Goal: Task Accomplishment & Management: Complete application form

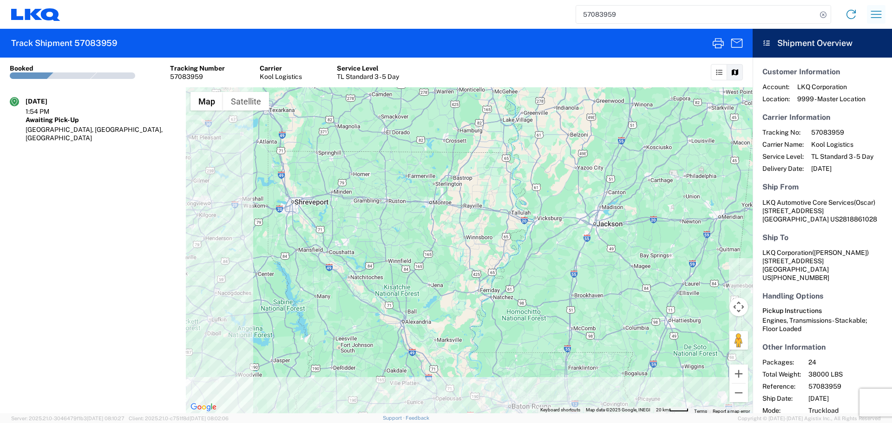
click at [869, 12] on icon "button" at bounding box center [876, 14] width 15 height 15
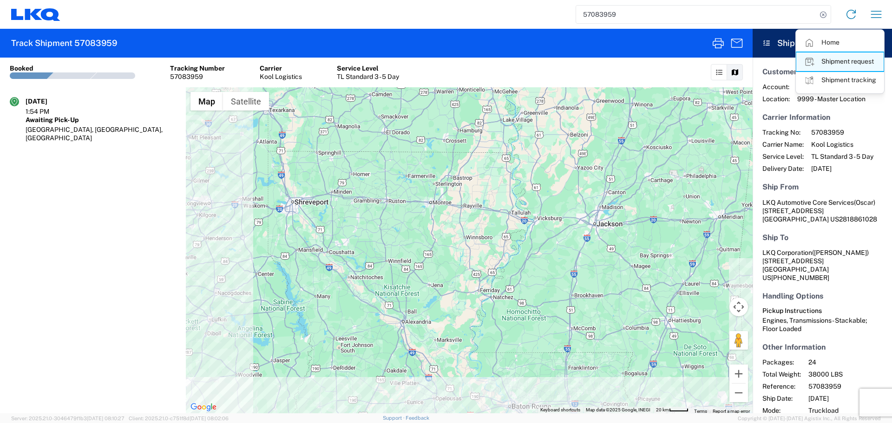
click at [856, 66] on link "Shipment request" at bounding box center [839, 62] width 87 height 19
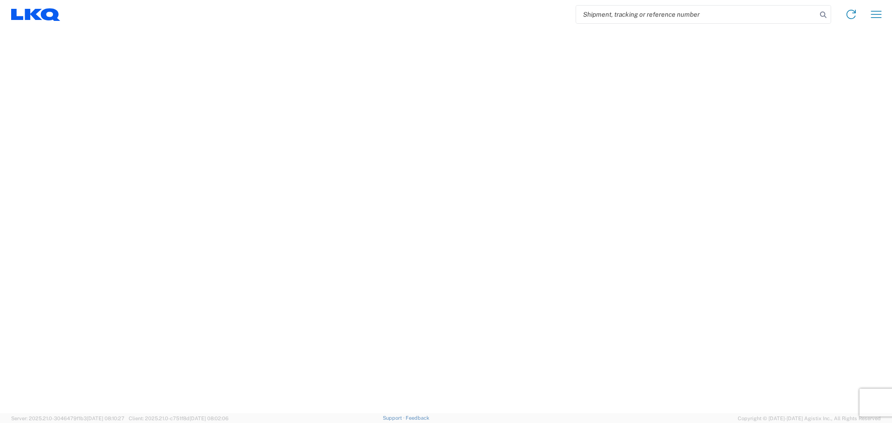
select select "FULL"
select select "LBS"
select select "IN"
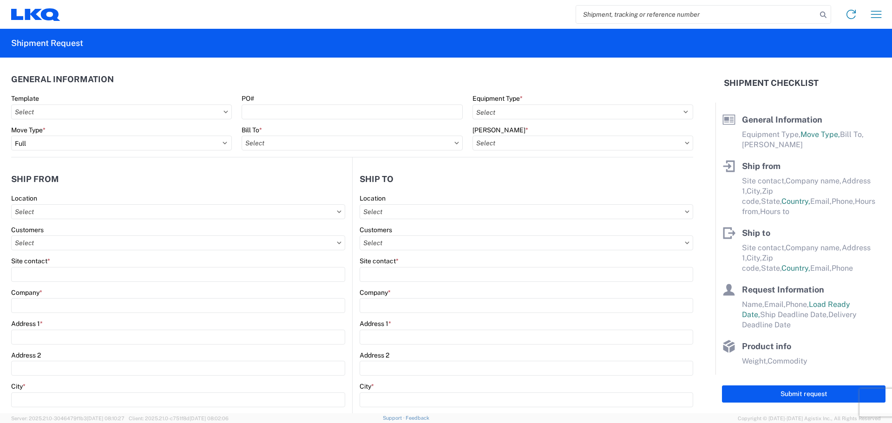
click at [598, 16] on input "search" at bounding box center [696, 15] width 241 height 18
type input "57083959"
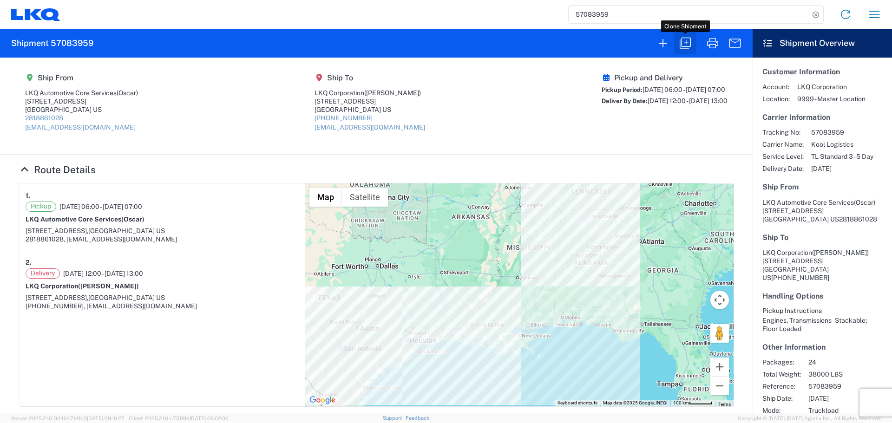
click at [690, 48] on icon "button" at bounding box center [685, 43] width 15 height 15
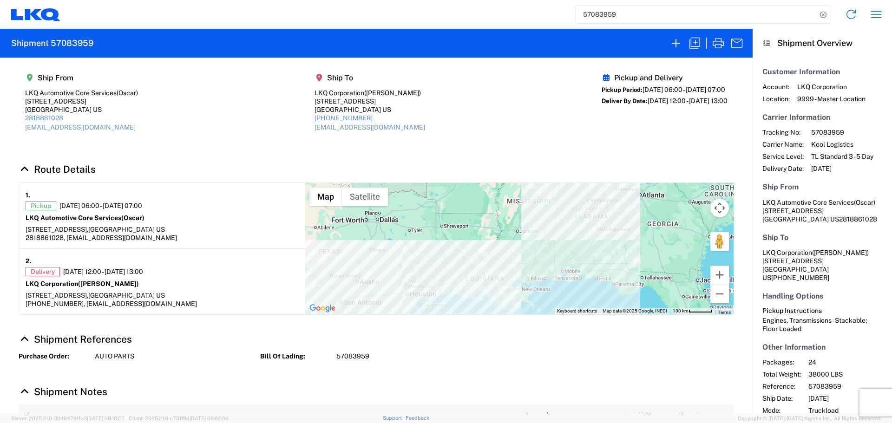
select select "FULL"
select select "US"
select select "LBS"
select select "IN"
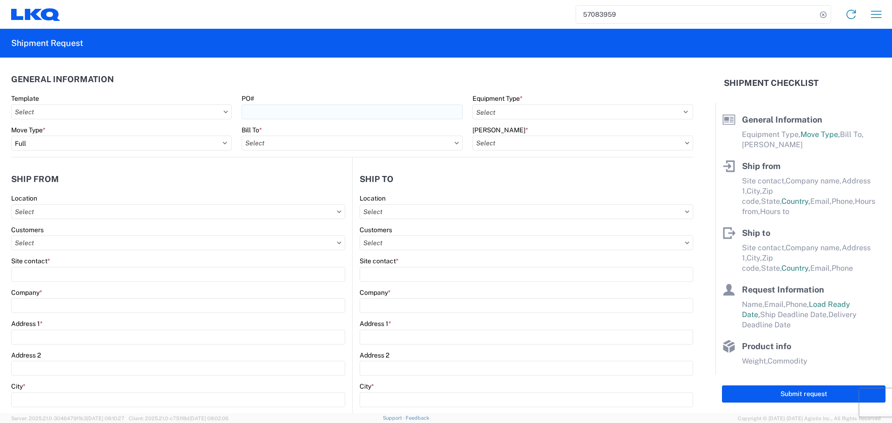
select select "STDV"
type input "Oscar"
type input "LKQ Automotive Core Services"
type input "1714 West Mount Houston Rd"
type input "Houston"
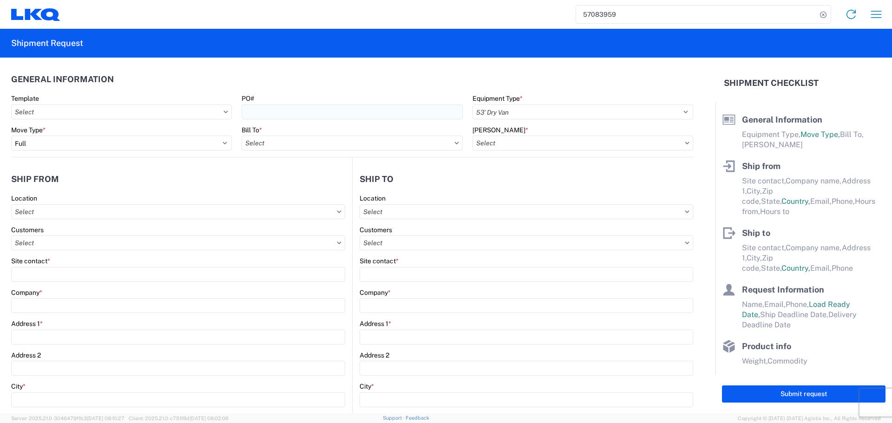
type input "77038"
type input "oxdavila@lkqcorp.com"
type input "2818861028"
type input "06:00:00"
type input "07:00:00"
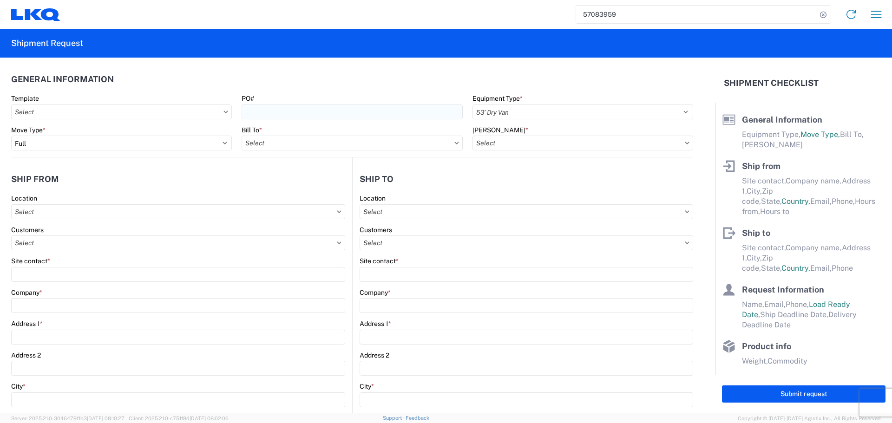
select select
type input "Brian Schmidt"
type input "LKQ Corporation"
type input "32 Dart Rd"
type input "Newnan"
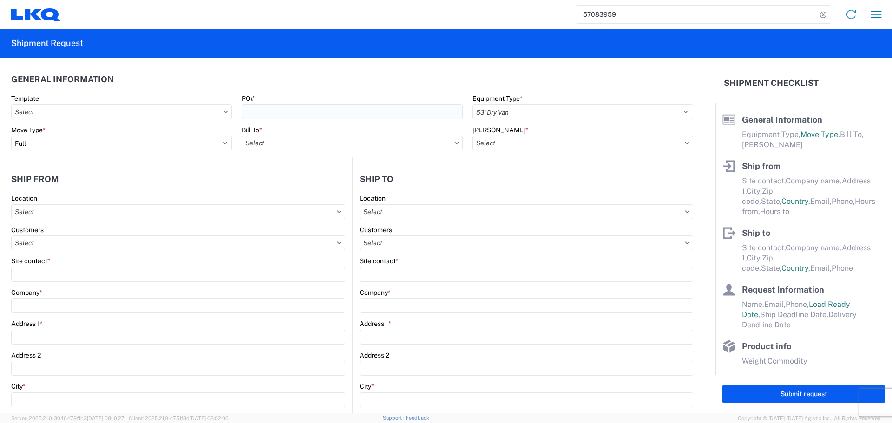
type input "30265"
type input "jbschmidt@lkqcorp.com"
type input "678-854-9960"
type input "12:00:00"
type input "13:00:00"
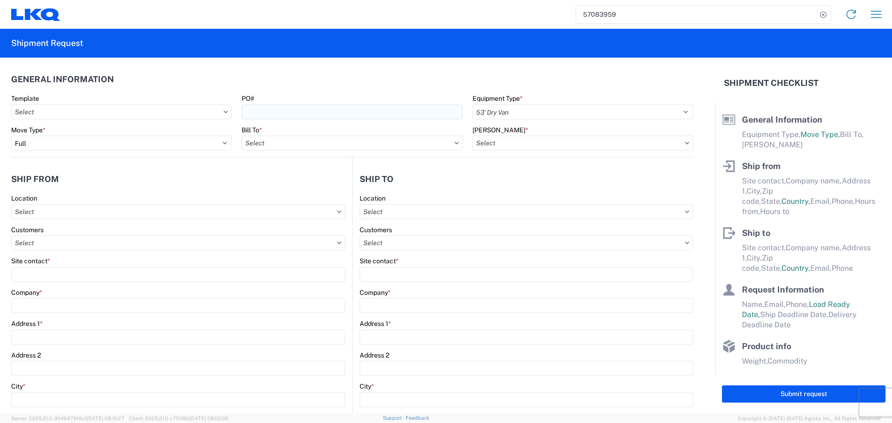
select select
type input "Oscar"
type input "oxdavila@lkqcorp.com"
type input "2818861028"
type input "2025-10-13"
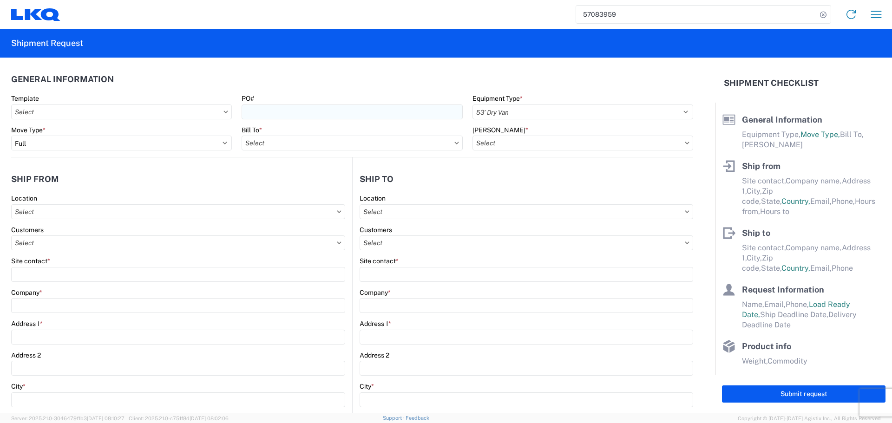
type input "2025-10-13"
type input "2025-10-14"
type input "38000"
type input "Engines, Transmissions"
type input "24"
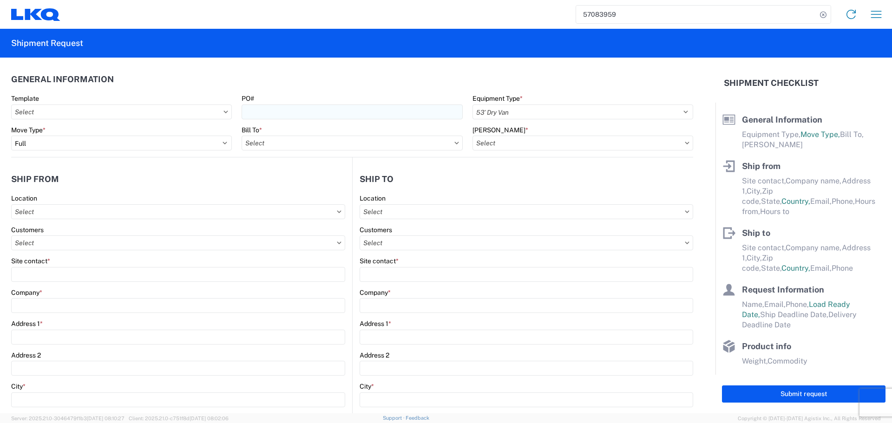
type input "0"
type input "3.33"
type input "3"
select select "FT"
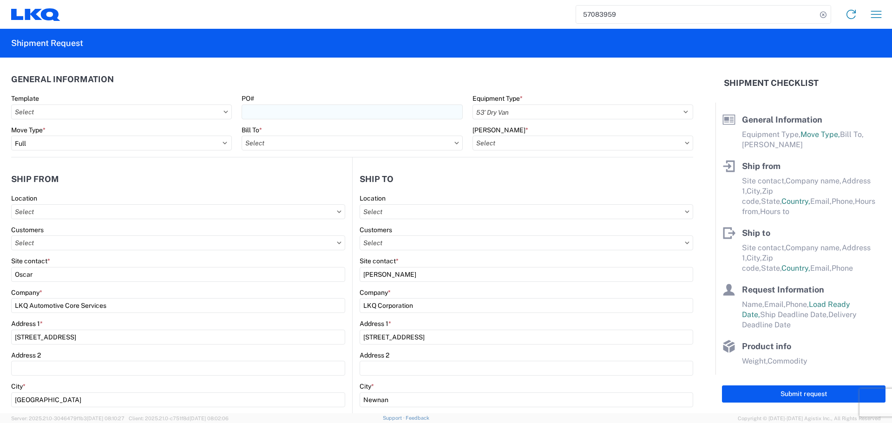
select select
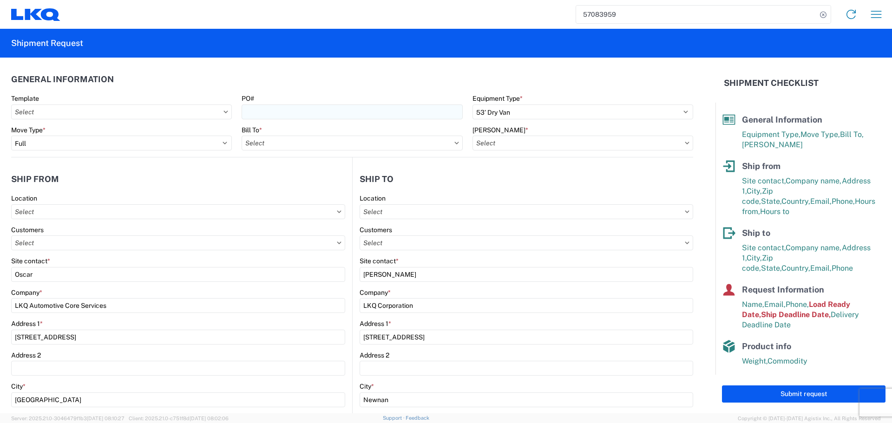
type input "1772 - LKQ Atlanta Core Newnan"
type input "1760 - LKQ Best Core"
type input "1760-1300-50180-0000 - 1760 Freight In - Cores"
type input "1760 - LKQ Best Core"
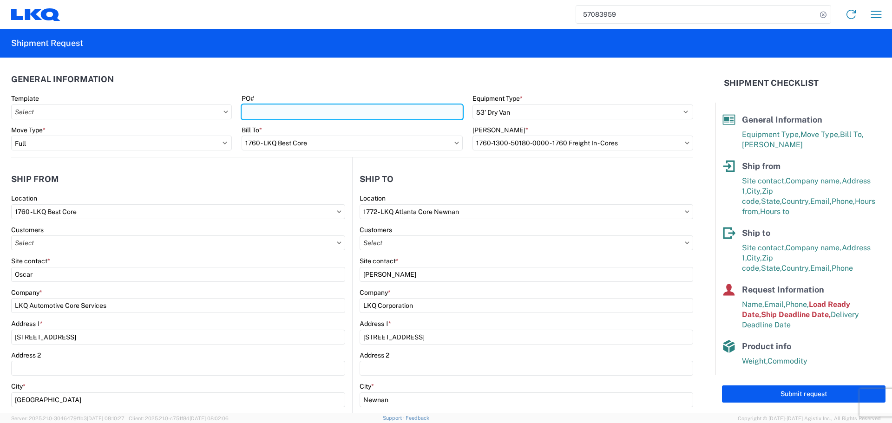
click at [365, 111] on input "PO#" at bounding box center [352, 112] width 221 height 15
type input "AUTO PARTS"
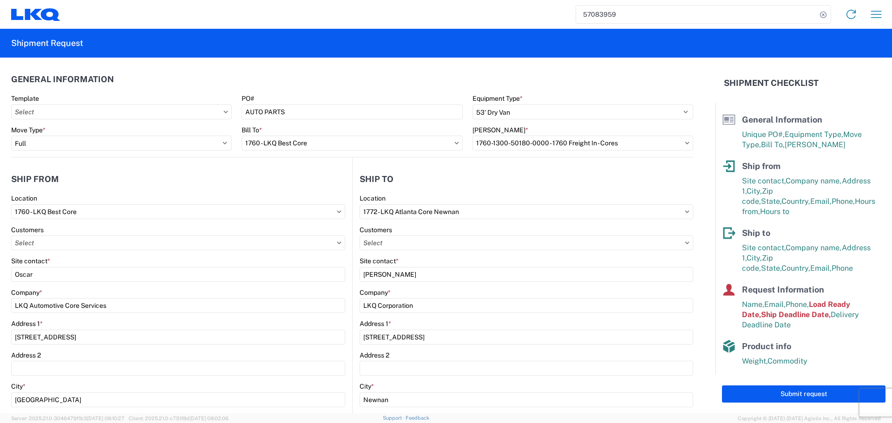
click at [318, 79] on header "General Information" at bounding box center [352, 79] width 682 height 21
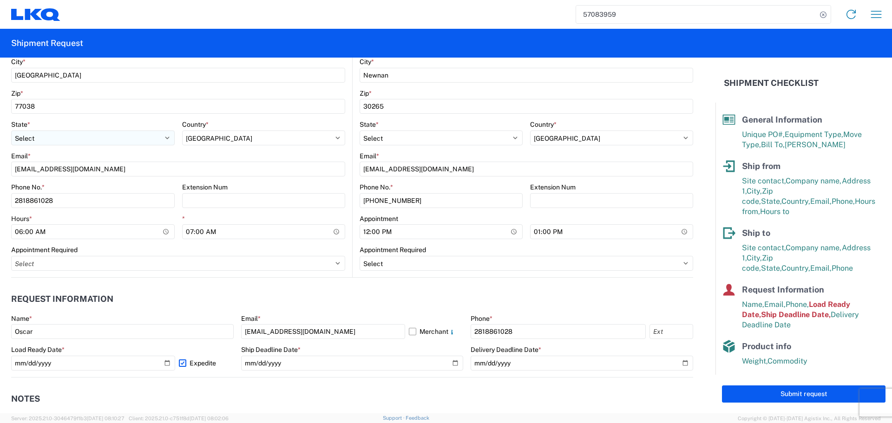
scroll to position [325, 0]
click at [329, 231] on input "07:00:00" at bounding box center [264, 231] width 164 height 15
type input "10:00"
click at [349, 277] on agx-request-info "Request Information Name * Oscar Email * oxdavila@lkqcorp.com Merchant Phone * …" at bounding box center [352, 327] width 682 height 100
click at [512, 232] on input "12:00:00" at bounding box center [441, 231] width 163 height 15
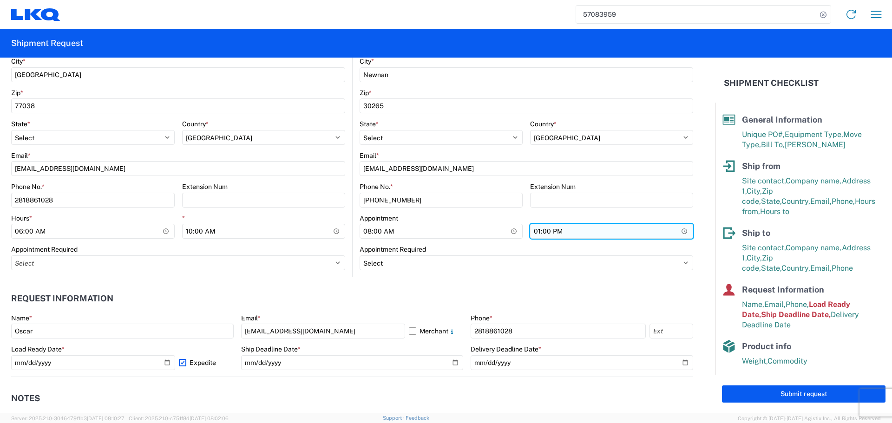
type input "08:00"
click at [679, 230] on input "13:00:00" at bounding box center [611, 231] width 163 height 15
click at [625, 248] on div "Appointment Required" at bounding box center [527, 249] width 334 height 8
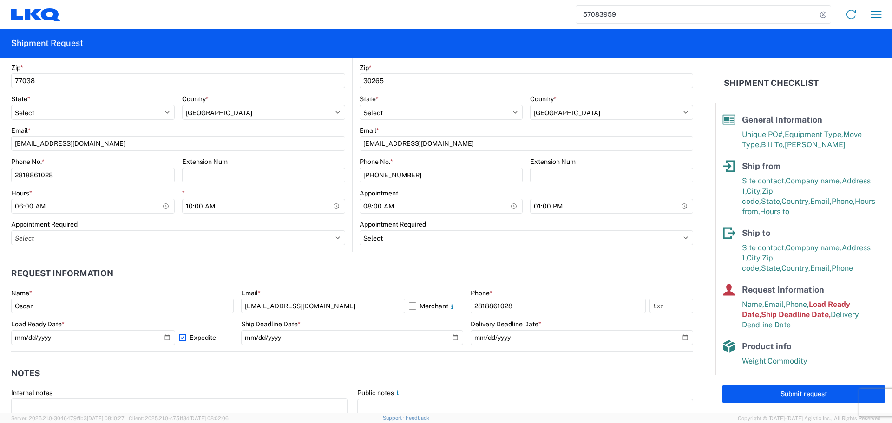
scroll to position [418, 0]
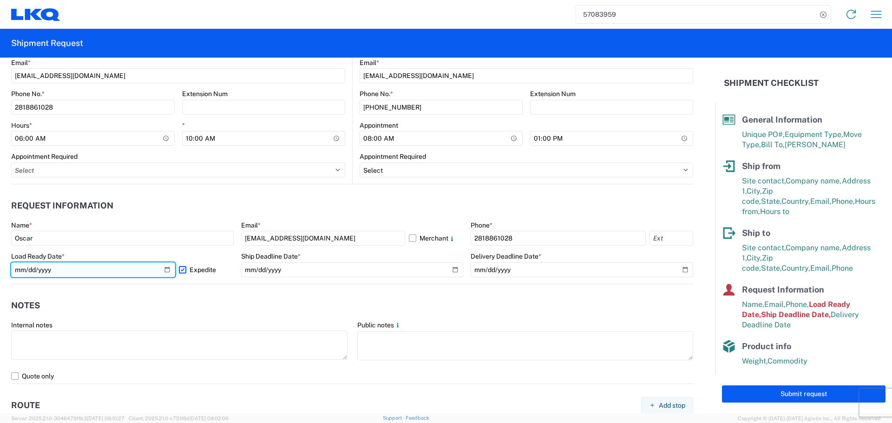
click at [169, 274] on input "2025-10-13" at bounding box center [93, 270] width 164 height 15
type input "2025-10-14"
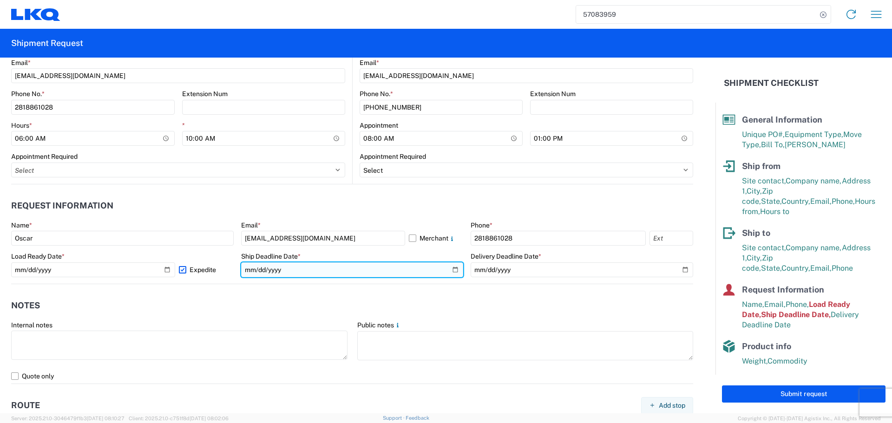
click at [452, 272] on input "2025-10-13" at bounding box center [352, 270] width 223 height 15
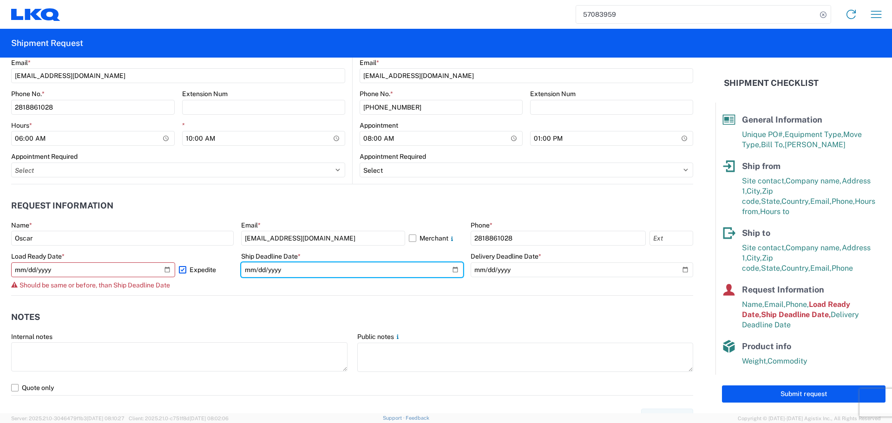
type input "2025-10-14"
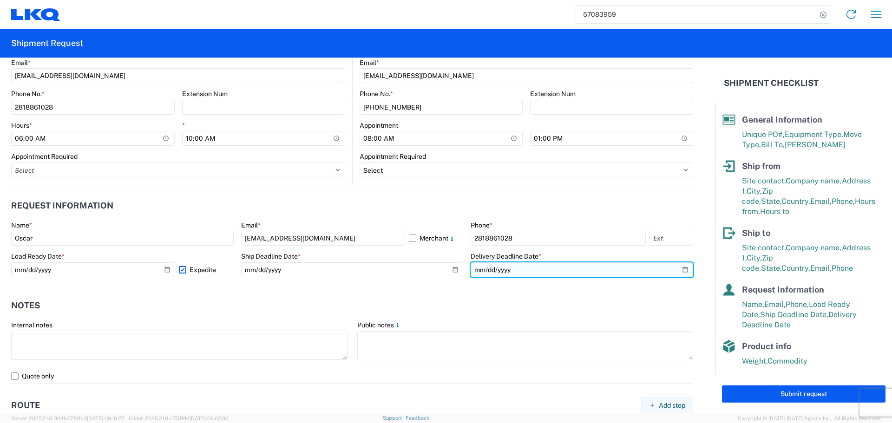
click at [677, 270] on input "2025-10-14" at bounding box center [582, 270] width 223 height 15
type input "2025-10-16"
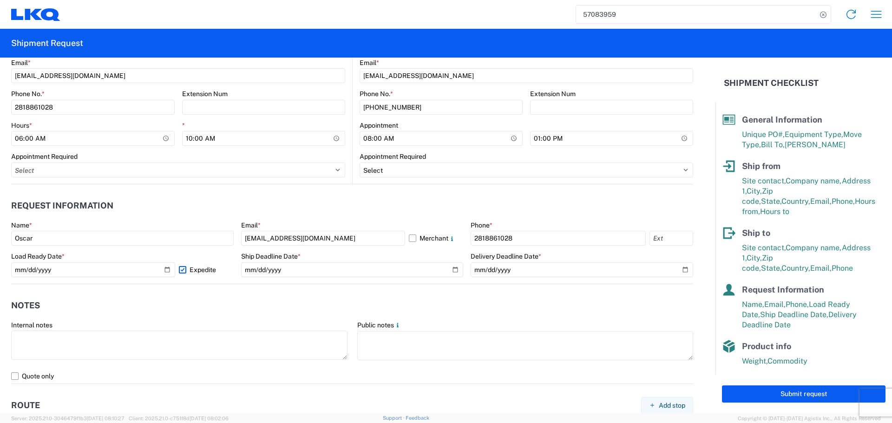
click at [377, 299] on header "Notes" at bounding box center [352, 306] width 682 height 21
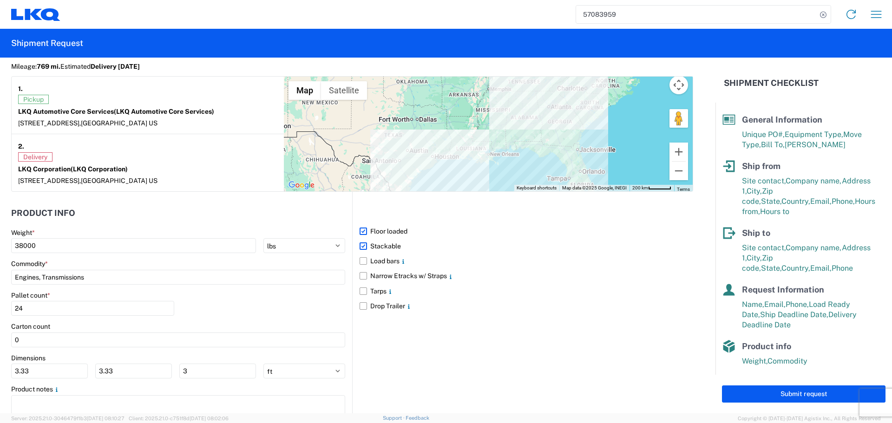
scroll to position [814, 0]
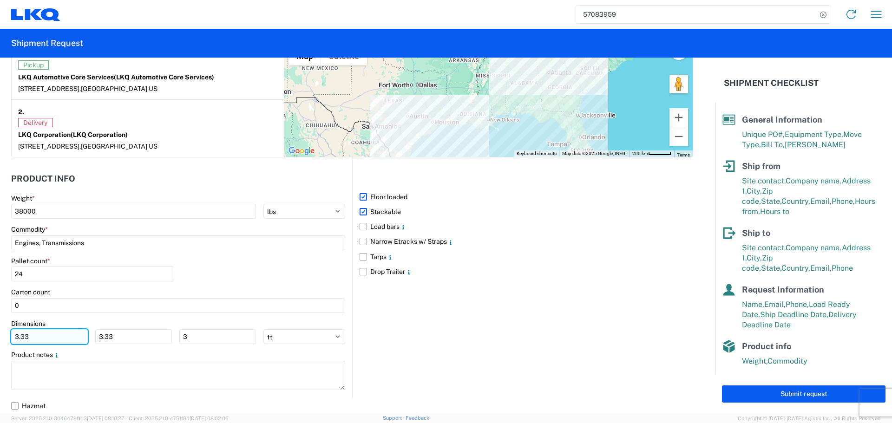
click at [47, 339] on input "3.33" at bounding box center [49, 336] width 77 height 15
type input "3"
type input "40"
click at [114, 335] on input "3.33" at bounding box center [133, 336] width 77 height 15
type input "3"
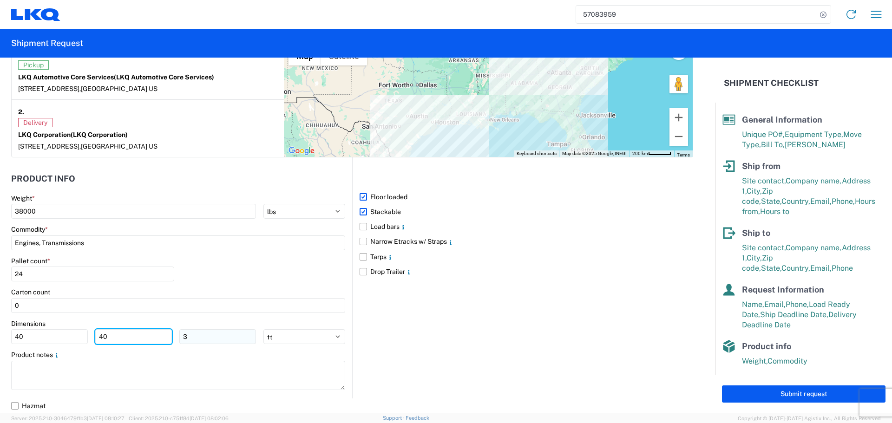
type input "40"
click at [223, 338] on input "3" at bounding box center [217, 336] width 77 height 15
type input "36"
click at [252, 275] on div "Pallet count * 24" at bounding box center [178, 273] width 334 height 32
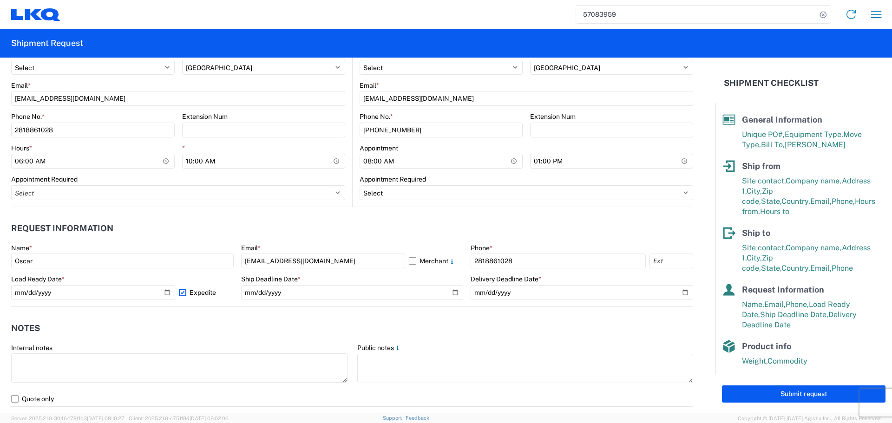
scroll to position [581, 0]
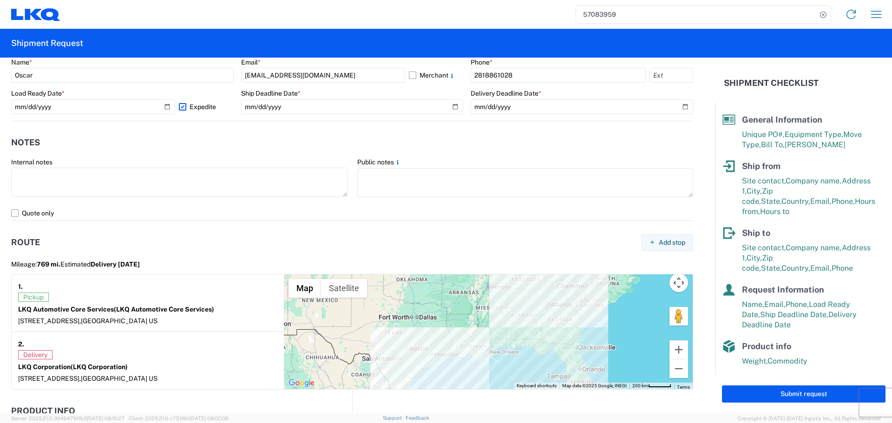
click at [258, 145] on header "Notes" at bounding box center [352, 142] width 682 height 21
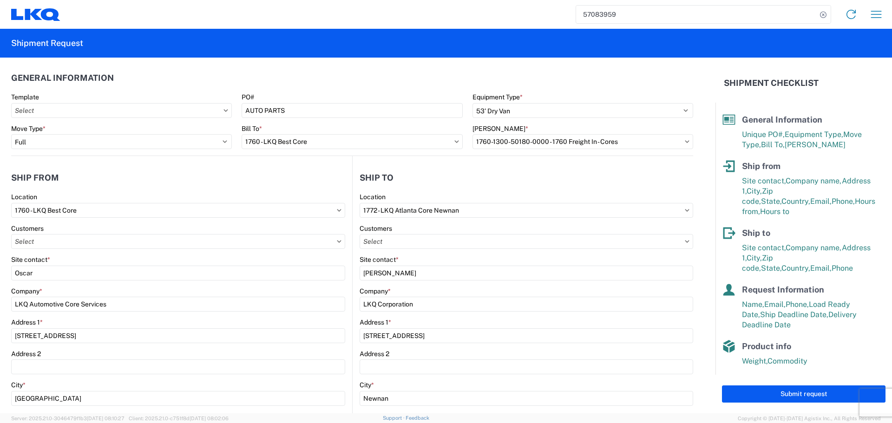
scroll to position [0, 0]
click at [804, 393] on button "Submit request" at bounding box center [804, 394] width 164 height 17
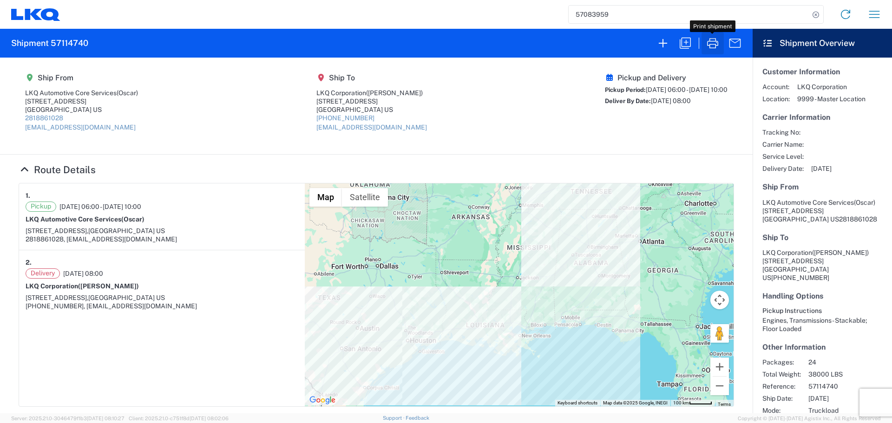
click at [710, 43] on icon "button" at bounding box center [712, 43] width 15 height 15
click at [686, 43] on icon "button" at bounding box center [685, 43] width 15 height 15
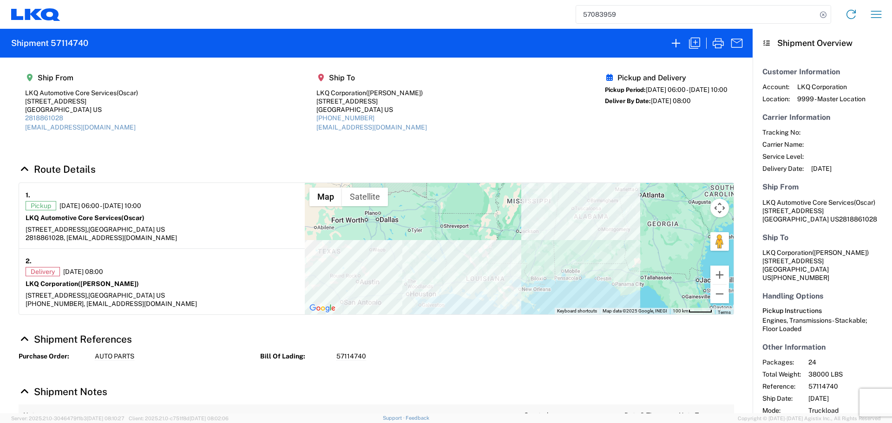
select select "FULL"
select select "US"
select select "LBS"
select select "IN"
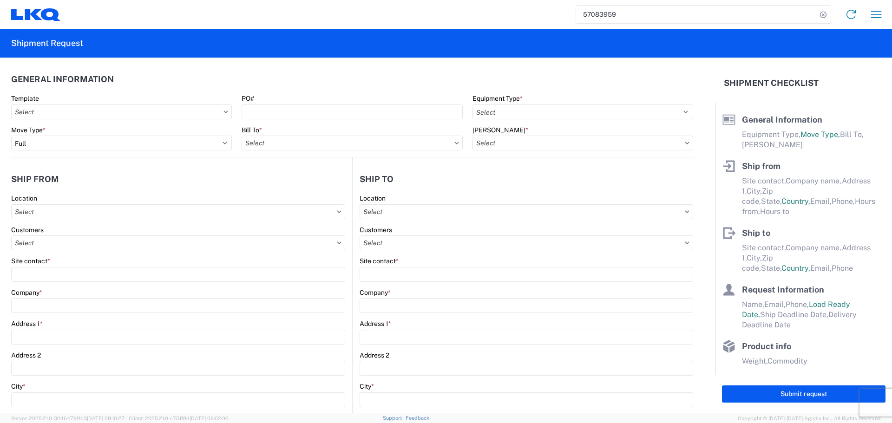
select select "STDV"
type input "Oscar"
type input "LKQ Automotive Core Services"
type input "1714 West Mount Houston Rd"
type input "Houston"
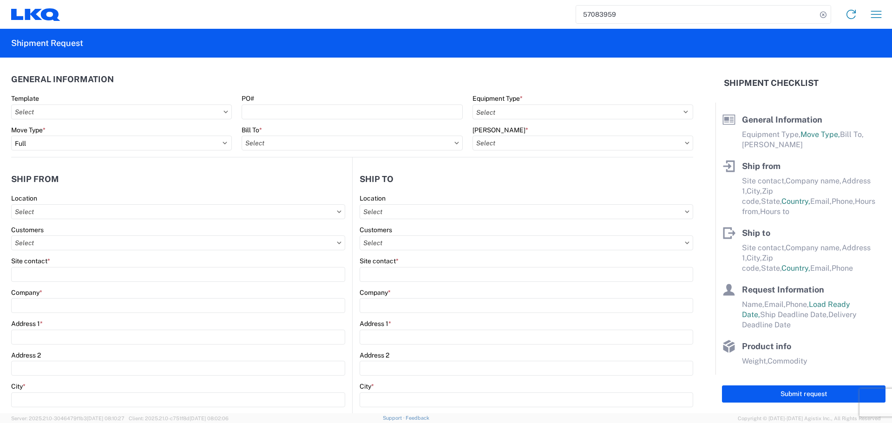
type input "77038"
type input "oxdavila@lkqcorp.com"
type input "2818861028"
type input "06:00:00"
type input "10:00:00"
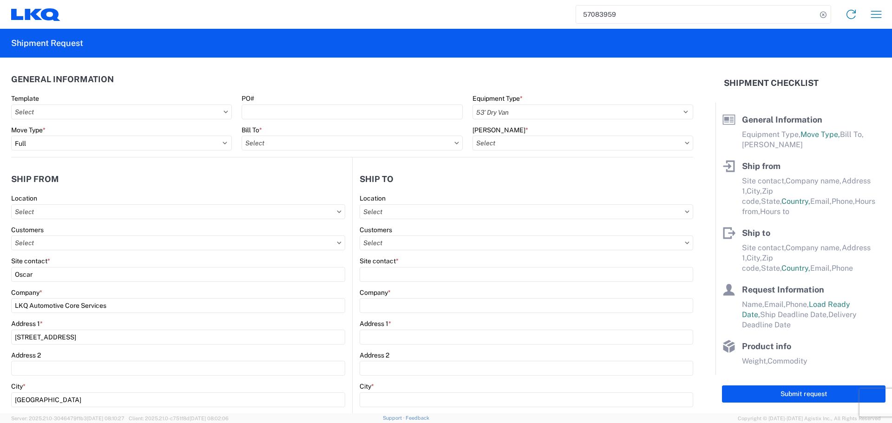
select select
type input "Brian Schmidt"
type input "LKQ Corporation"
type input "32 Dart Rd"
type input "Newnan"
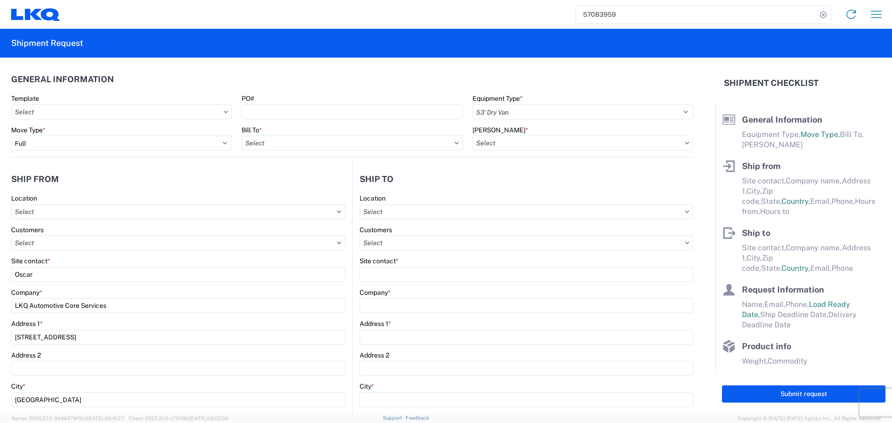
type input "30265"
type input "jbschmidt@lkqcorp.com"
type input "678-854-9960"
type input "08:00:00"
type input "13:00:00"
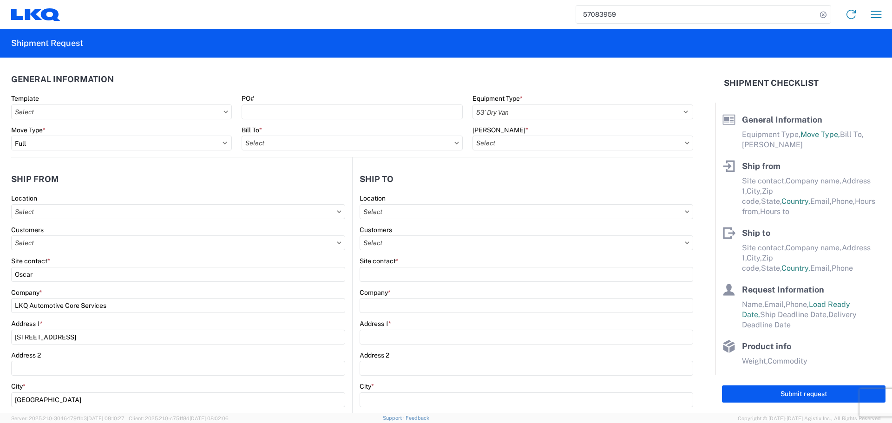
select select
type input "Oscar"
type input "oxdavila@lkqcorp.com"
type input "2818861028"
type input "2025-10-14"
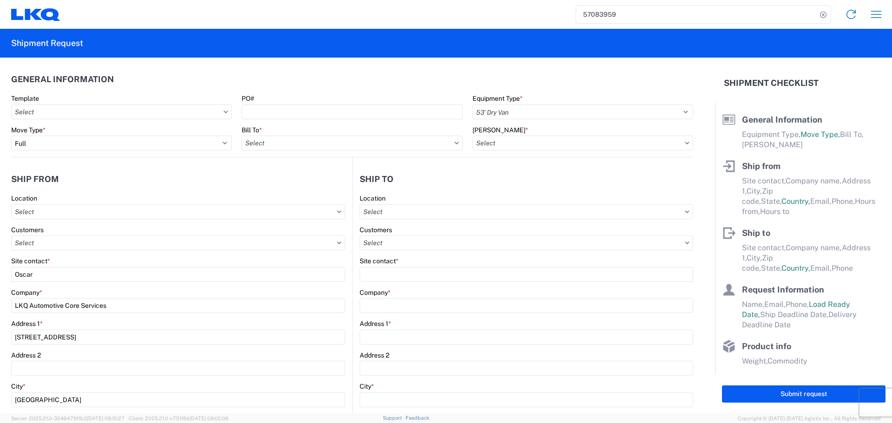
type input "2025-10-14"
type input "2025-10-16"
type input "38000"
type input "Engines, Transmissions"
type input "24"
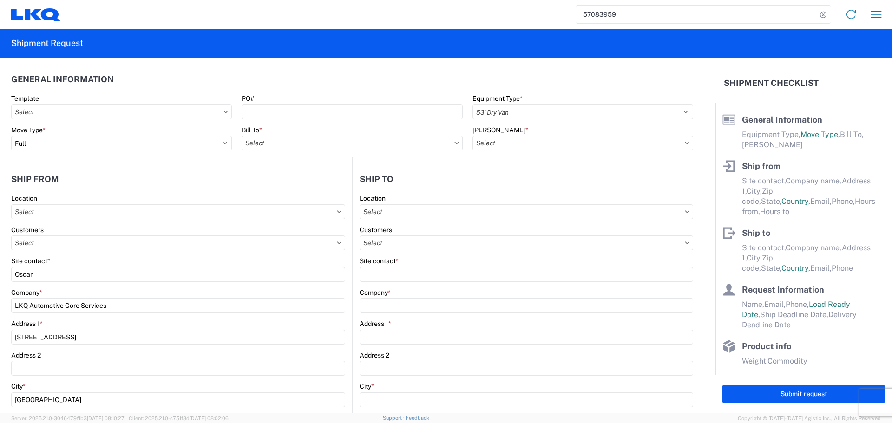
type input "0"
type input "3.33"
type input "3"
select select "FT"
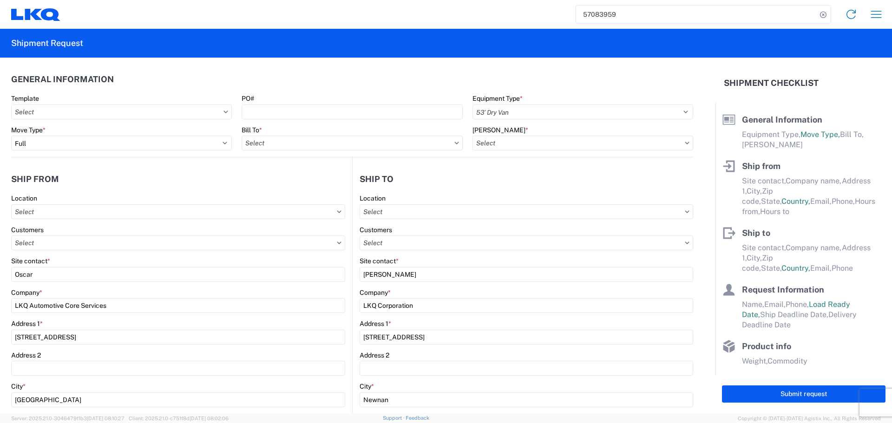
select select
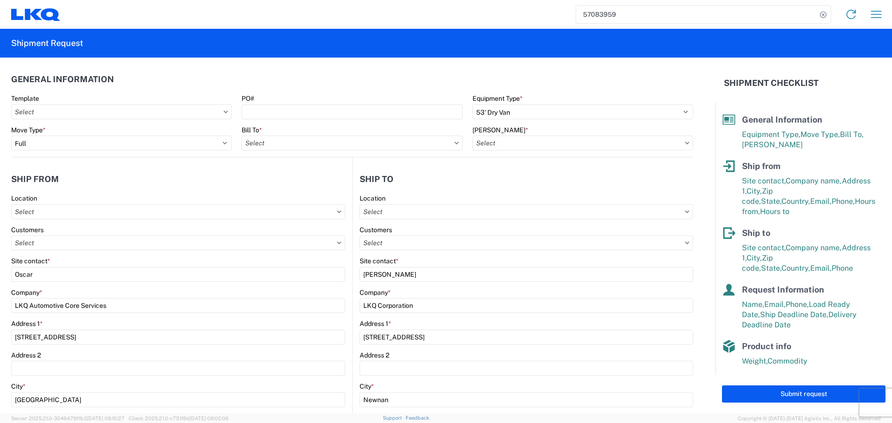
type input "1760 - LKQ Best Core"
type input "1772 - LKQ Atlanta Core Newnan"
type input "1760-1300-50180-0000 - 1760 Freight In - Cores"
type input "1760 - LKQ Best Core"
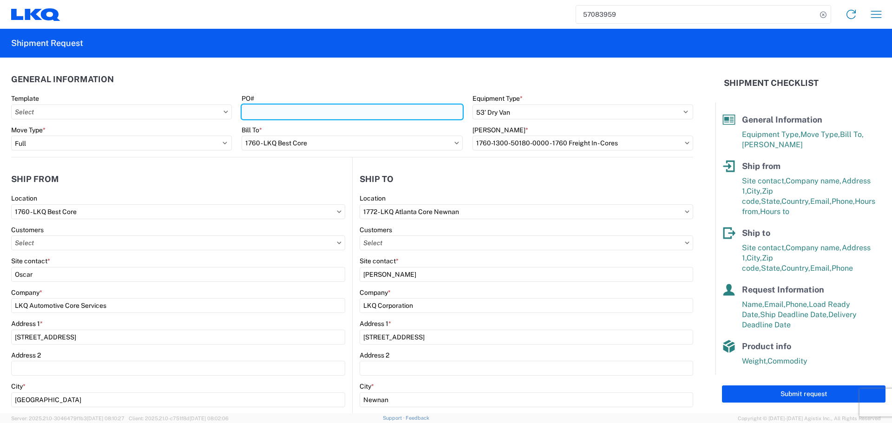
click at [357, 113] on input "PO#" at bounding box center [352, 112] width 221 height 15
type input "AUTO PARTS"
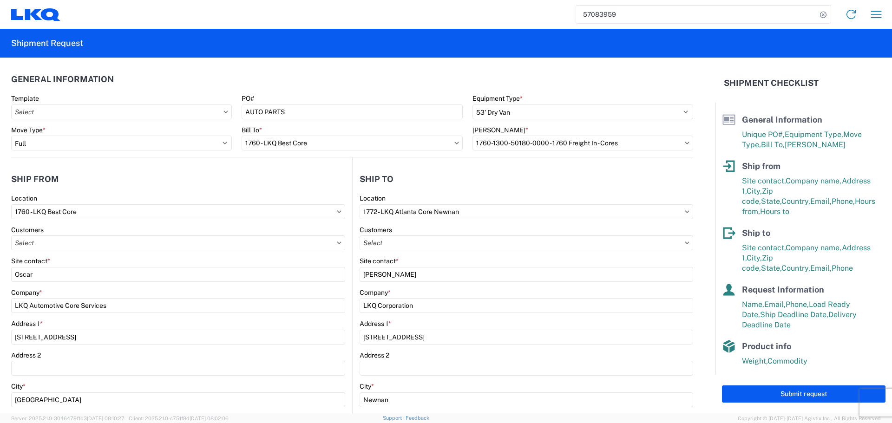
click at [317, 81] on header "General Information" at bounding box center [352, 79] width 682 height 21
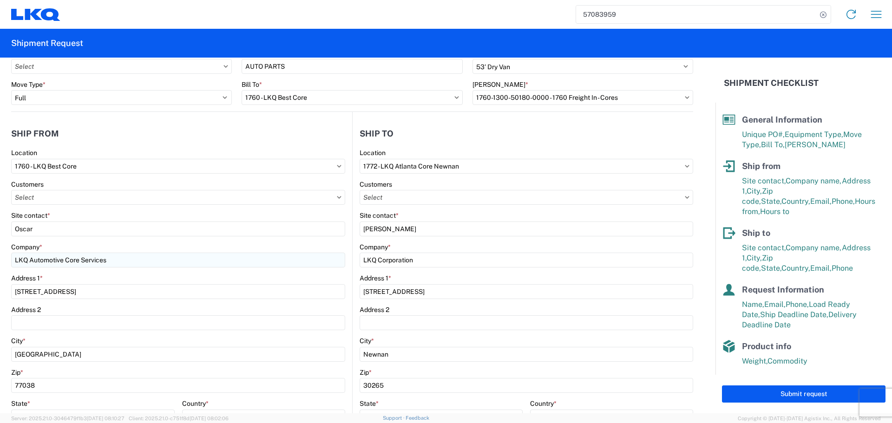
scroll to position [139, 0]
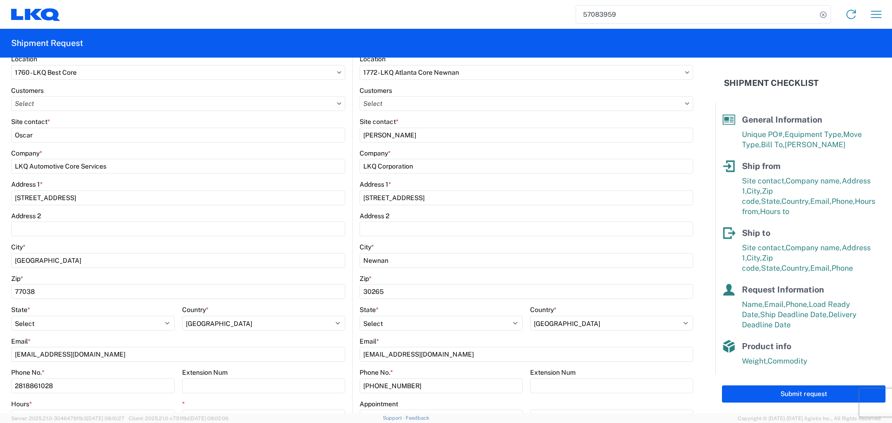
click at [201, 208] on agx-form-control-wrapper-v2 "Address 1 * 1714 West Mount Houston Rd" at bounding box center [178, 196] width 334 height 32
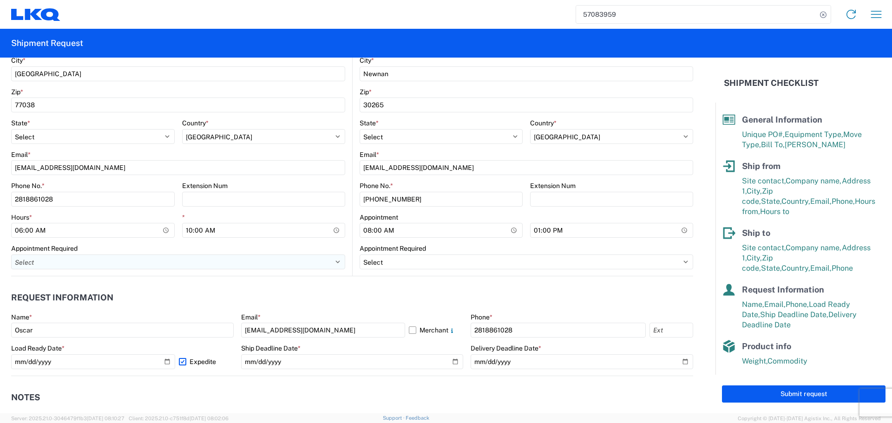
scroll to position [511, 0]
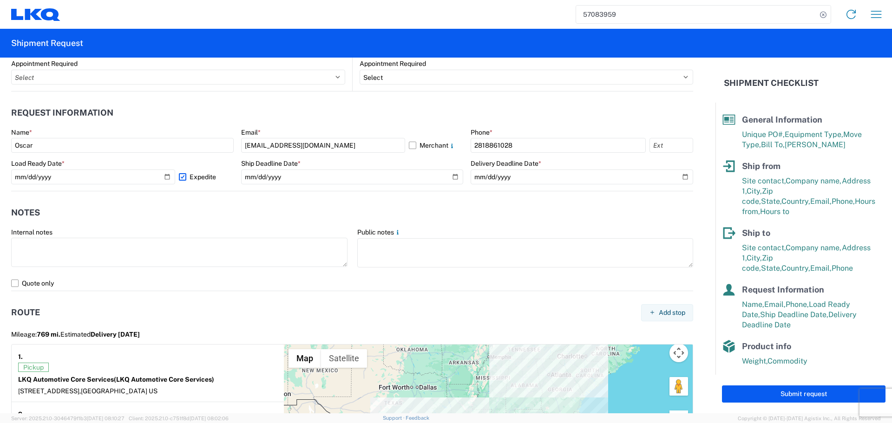
click at [299, 206] on header "Notes" at bounding box center [352, 213] width 682 height 21
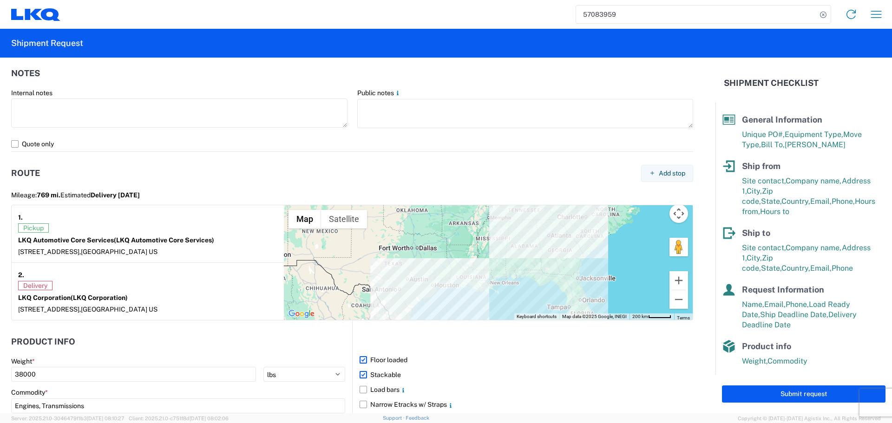
scroll to position [814, 0]
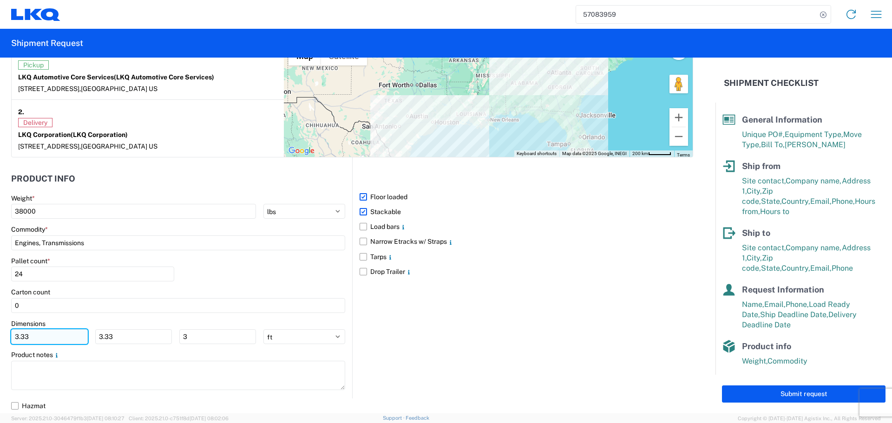
click at [53, 334] on input "3.33" at bounding box center [49, 336] width 77 height 15
type input "3"
type input "40"
click at [127, 339] on input "3.33" at bounding box center [133, 336] width 77 height 15
type input "3"
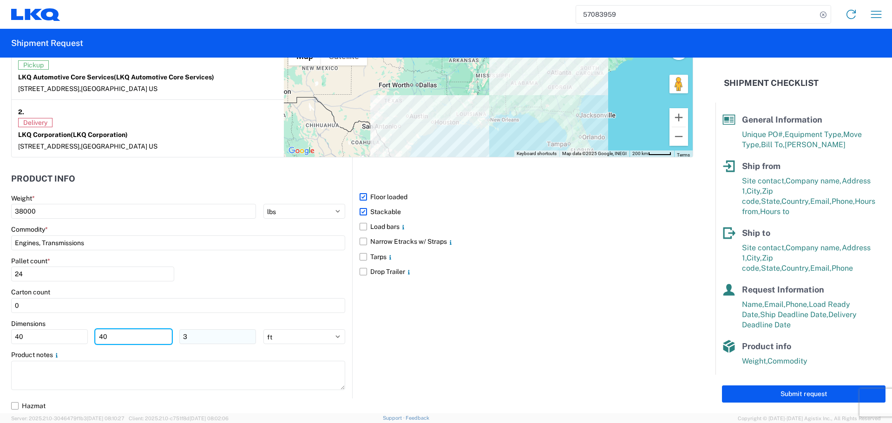
type input "40"
click at [210, 339] on input "3" at bounding box center [217, 336] width 77 height 15
type input "36"
click at [252, 266] on div "Pallet count * 24" at bounding box center [178, 273] width 334 height 32
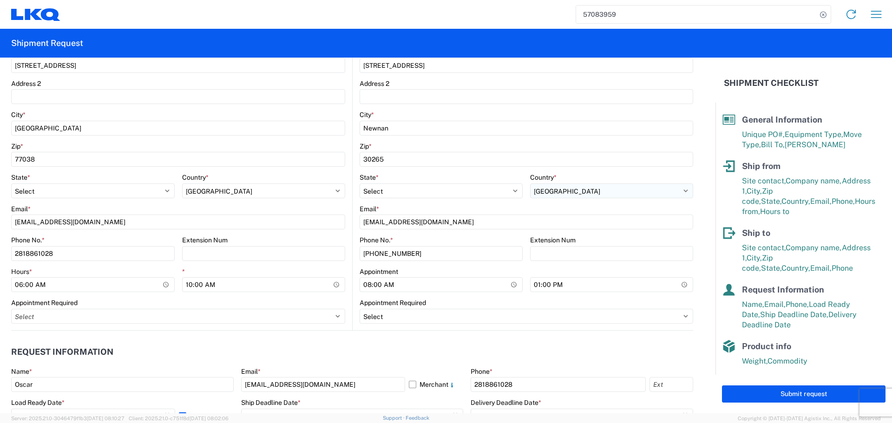
scroll to position [256, 0]
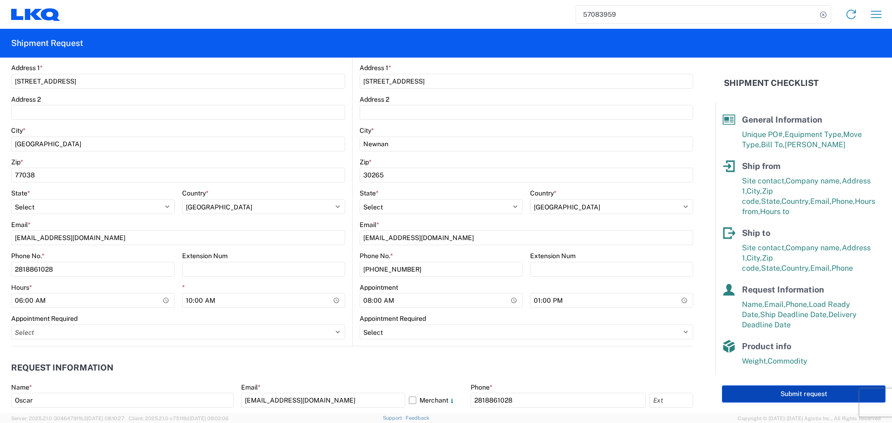
click at [802, 391] on button "Submit request" at bounding box center [804, 394] width 164 height 17
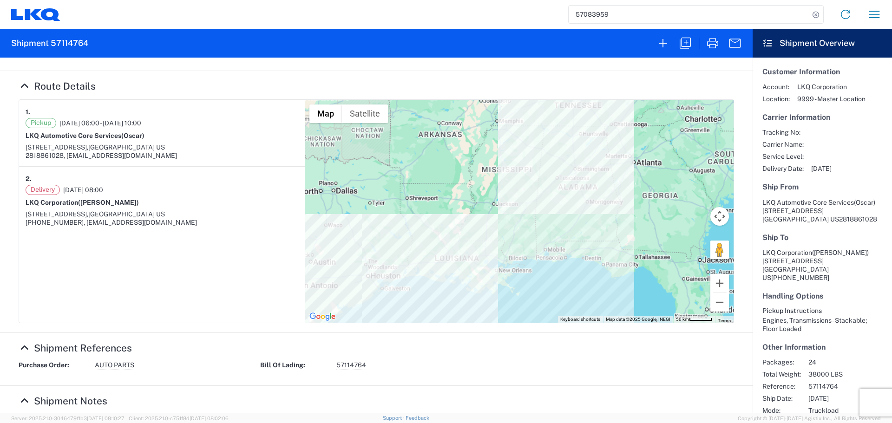
scroll to position [93, 0]
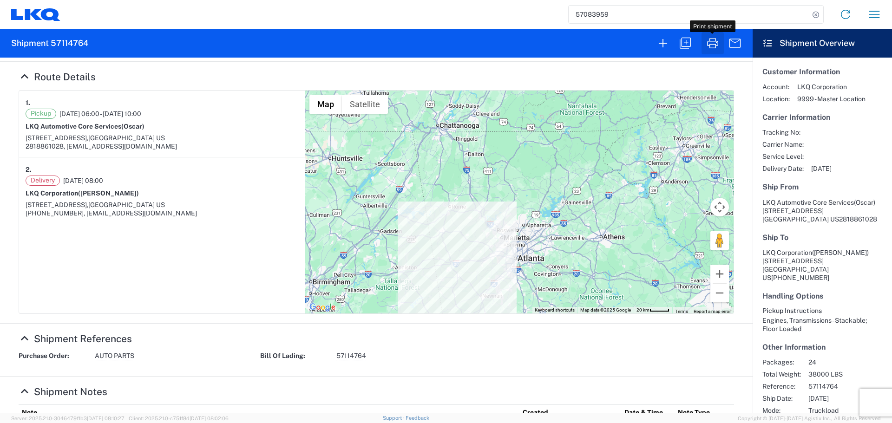
click at [712, 45] on icon "button" at bounding box center [712, 43] width 15 height 15
click at [880, 8] on icon "button" at bounding box center [874, 14] width 15 height 15
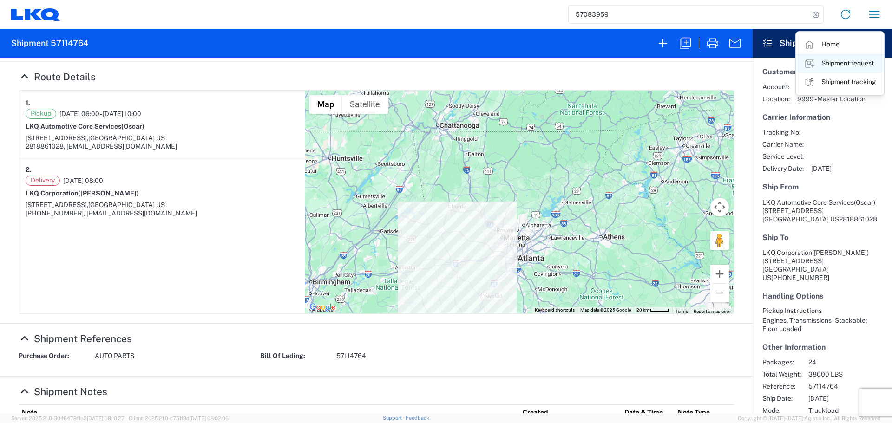
click at [838, 65] on link "Shipment request" at bounding box center [839, 63] width 87 height 19
select select "FULL"
select select "US"
select select "LBS"
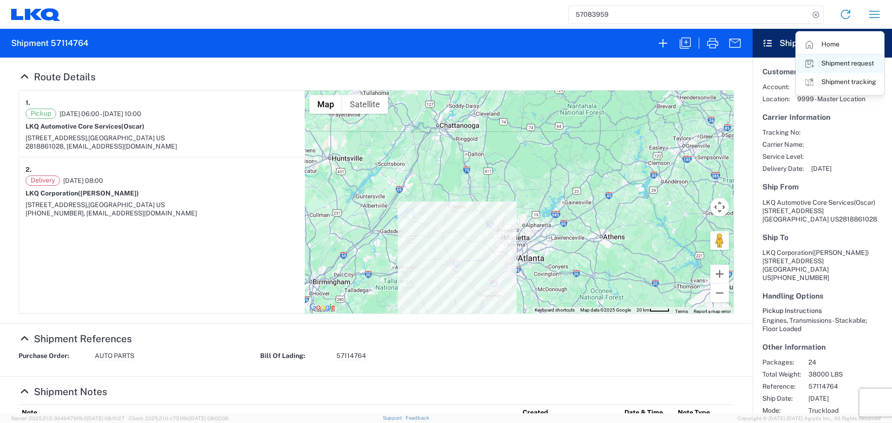
select select "IN"
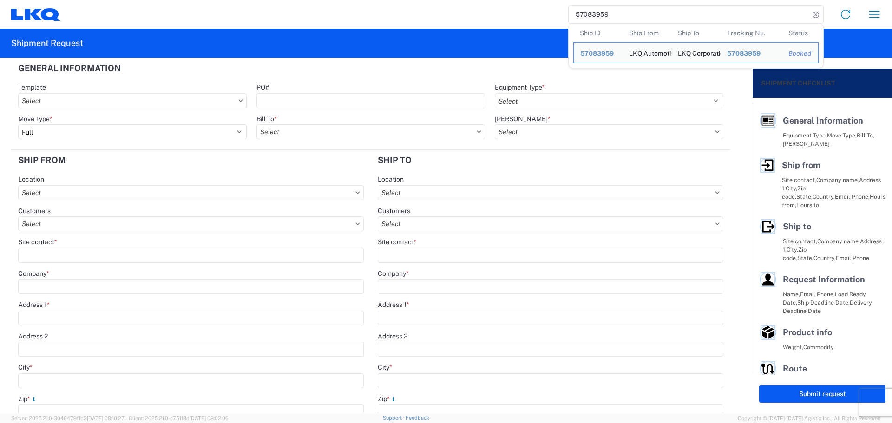
click at [590, 13] on input "57083959" at bounding box center [689, 15] width 241 height 18
paste input "6965258"
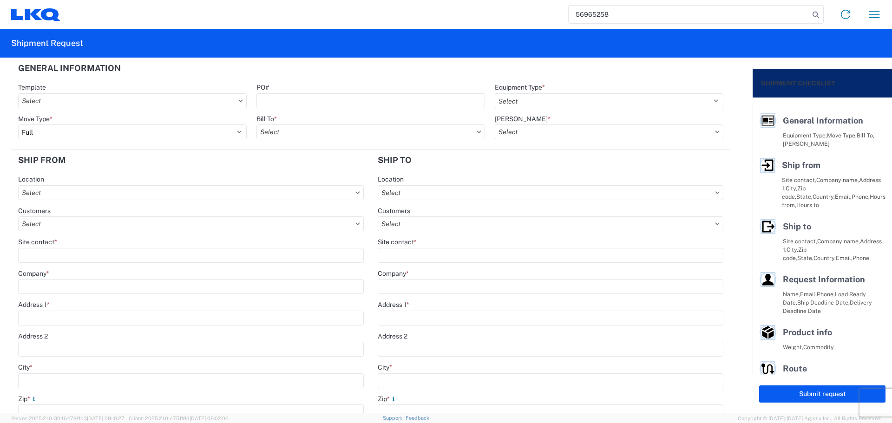
type input "56965258"
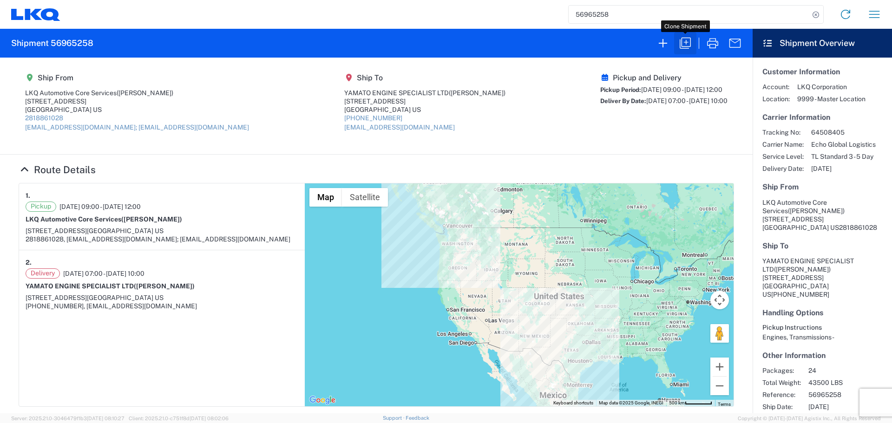
click at [683, 48] on icon "button" at bounding box center [685, 43] width 11 height 11
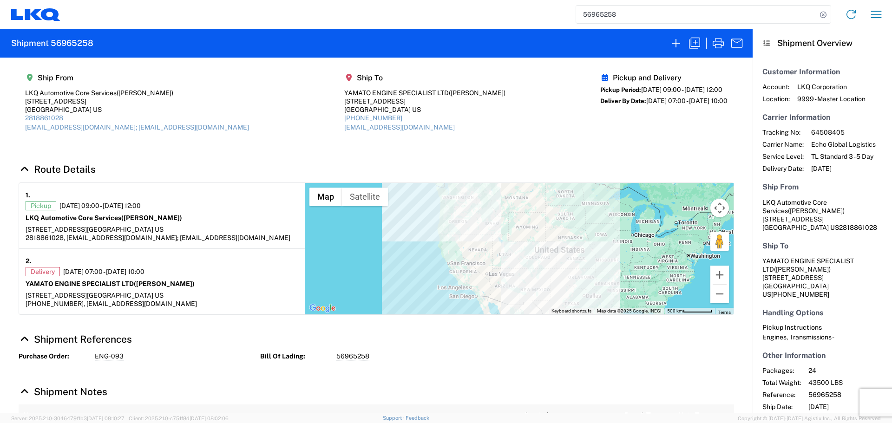
select select "FULL"
select select "US"
select select "LBS"
select select "IN"
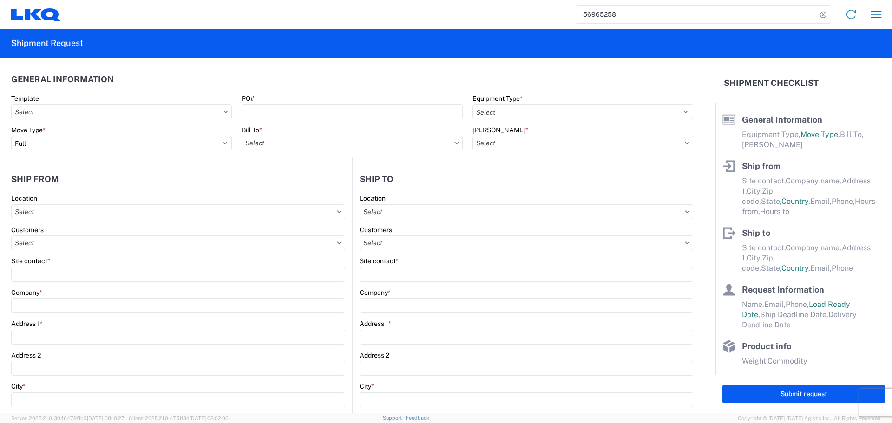
select select "STDV"
type input "Alfredo Canales"
type input "LKQ Automotive Core Services"
type input "1714 West Mout Houston Rd"
type input "Houston"
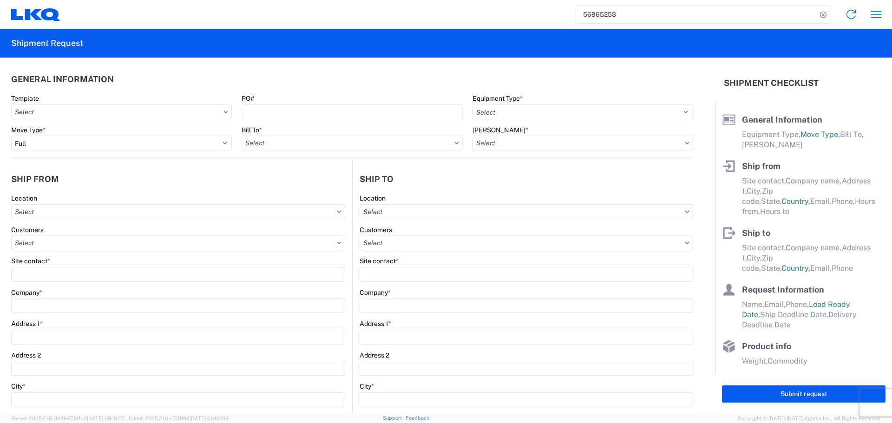
type input "77038"
type input "acgarcia@lkqcorp.com; oxdavila@lkqcorp.com"
type input "2818861028"
type input "09:00:00"
type input "12:00:00"
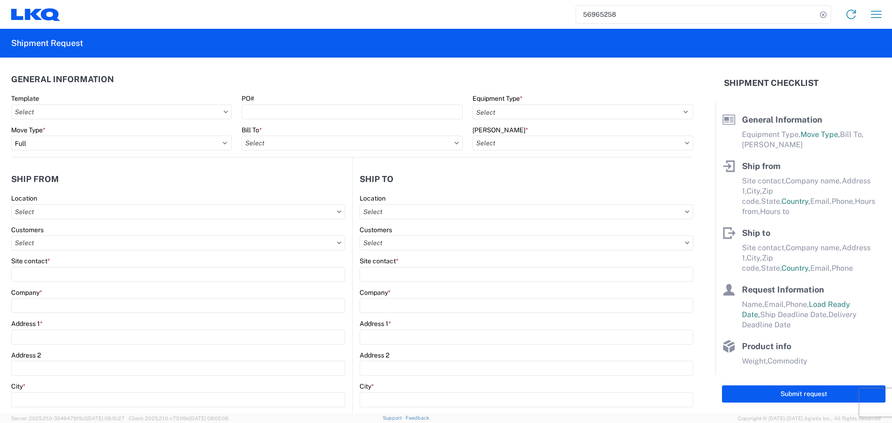
select select
type input "John Charles Guillory"
type input "YAMATO ENGINE SPECIALIST LTD"
type input "2020 E BAKERVIEW RD"
type input "Bellingham"
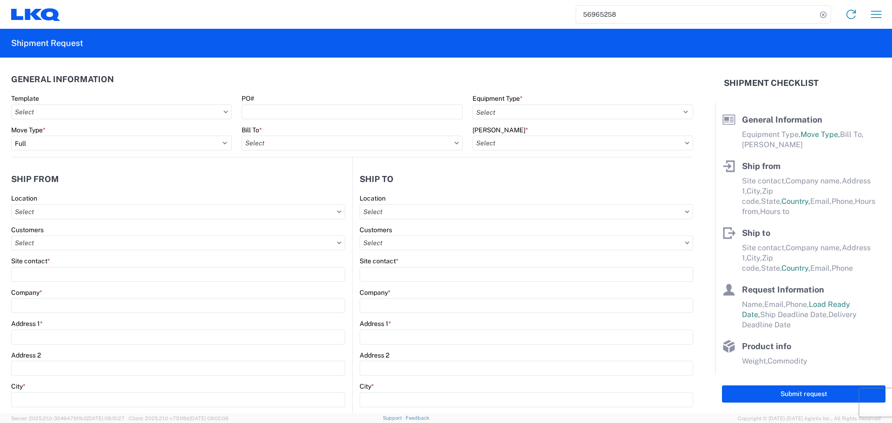
type input "98226"
type input "jjguillory@lkqcorp.com"
type input "360-610-6764"
type input "07:00:00"
type input "10:00:00"
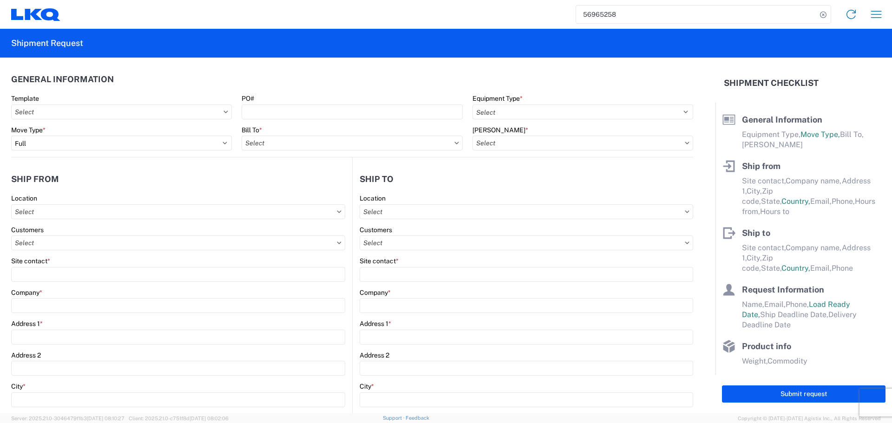
select select
type input "Alfredo Canales"
type input "acgarcia@lkqcorp.com"
type input "281-886-1028"
type input "2025-10-02"
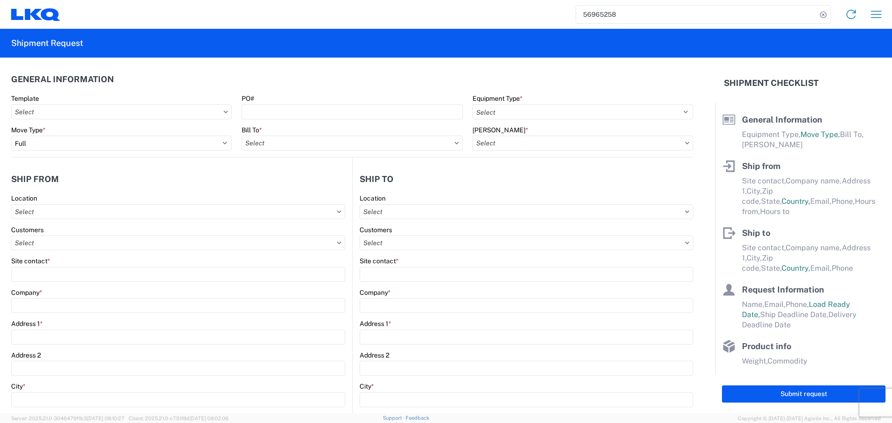
type input "2025-10-02"
type input "2025-10-06"
type input "43500"
type input "Engines, Transmissions"
type input "24"
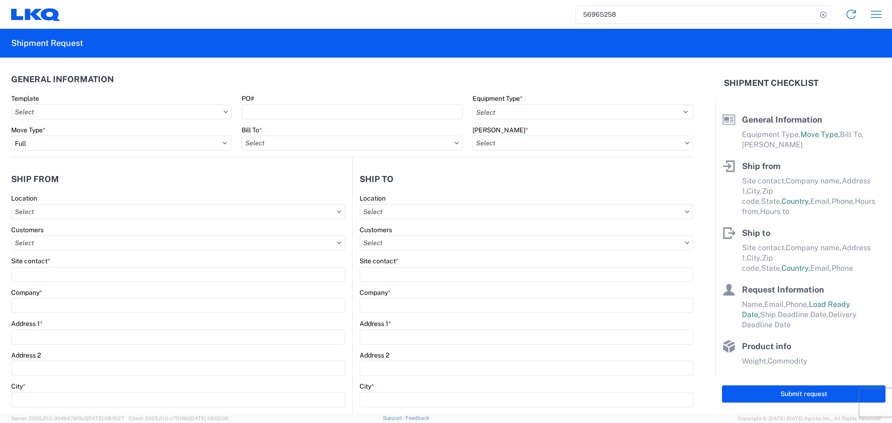
type input "0"
type input "1"
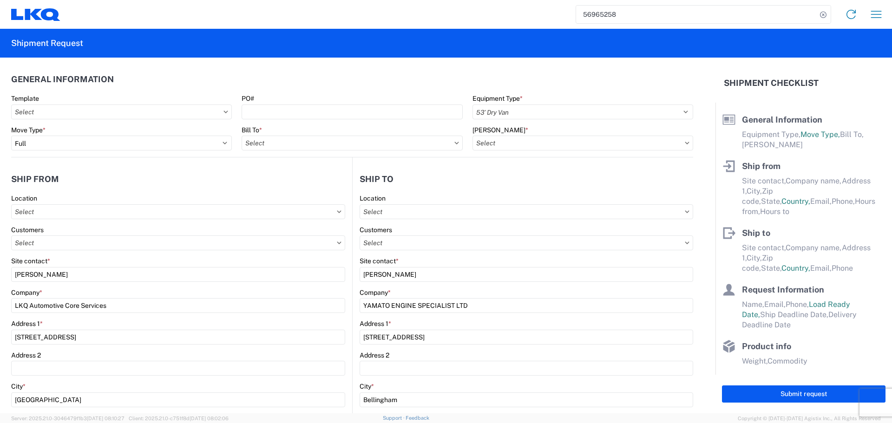
select select
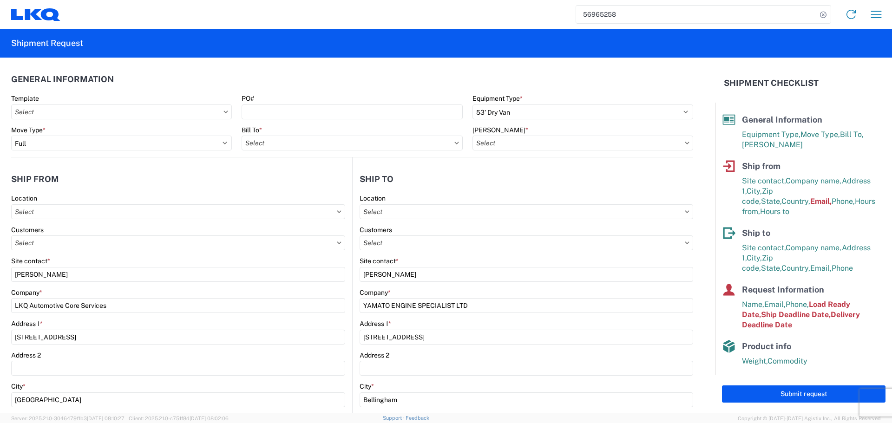
type input "1891 - Yamato Engine Specialists"
type input "1760 - LKQ Best Core"
type input "1760-6300-66000-0000 - 1760 Freight Out"
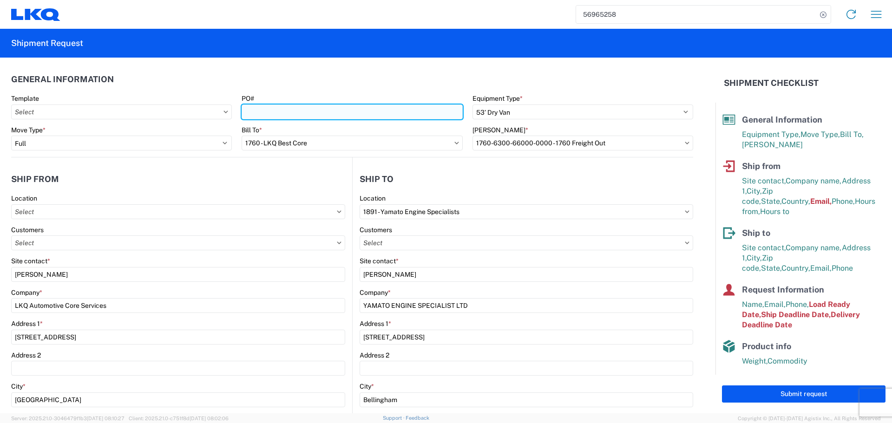
click at [265, 110] on input "PO#" at bounding box center [352, 112] width 221 height 15
type input "AUTO PARTS"
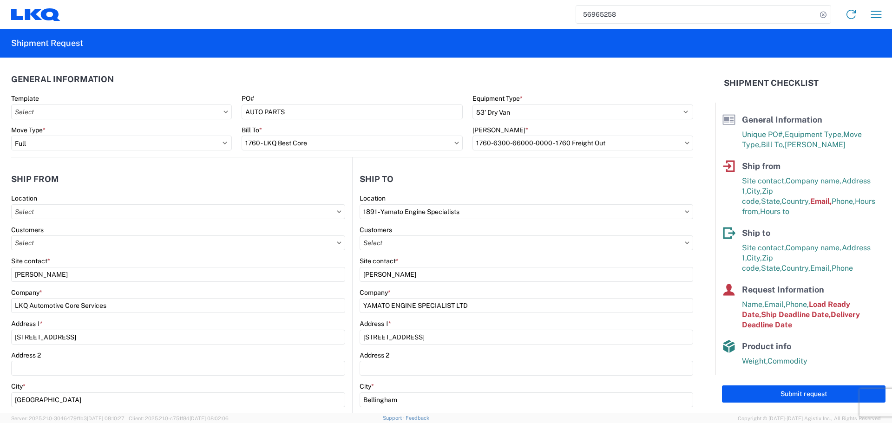
click at [298, 88] on header "General Information" at bounding box center [352, 79] width 682 height 21
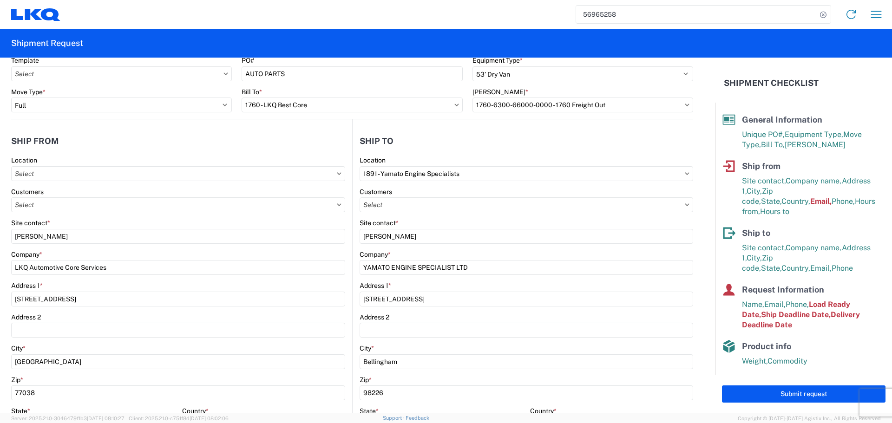
scroll to position [93, 0]
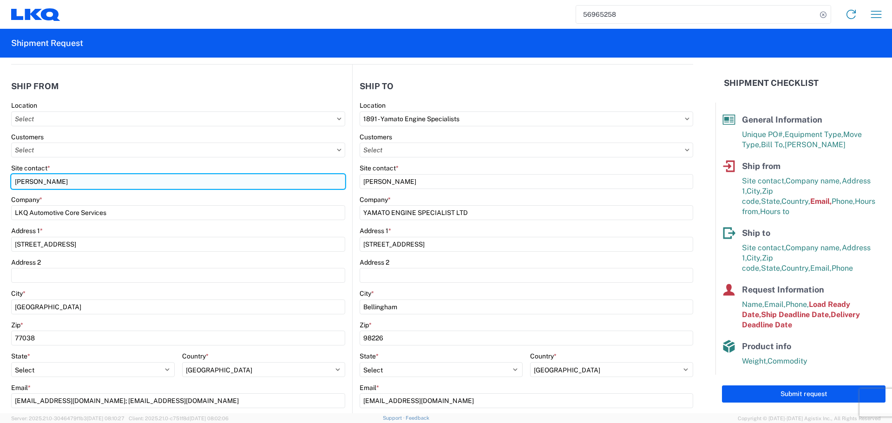
click at [36, 189] on input "Alfredo Canales" at bounding box center [178, 181] width 334 height 15
type input "Oscar"
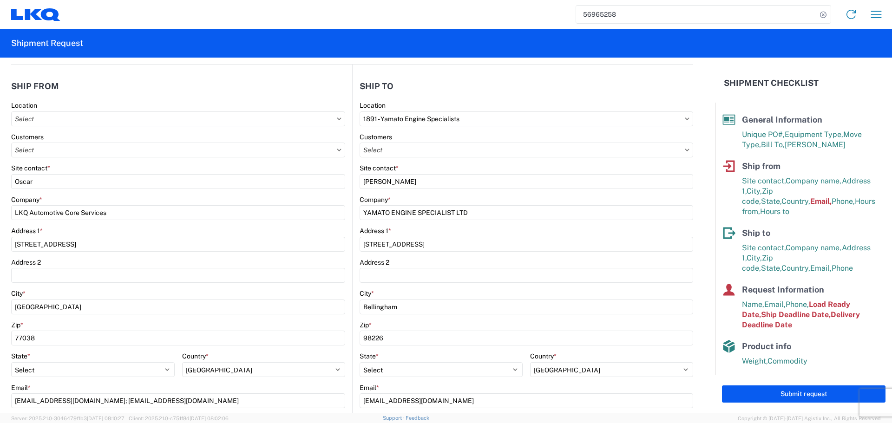
click at [119, 163] on agx-form-control-wrapper-v2 "Customers" at bounding box center [178, 149] width 334 height 32
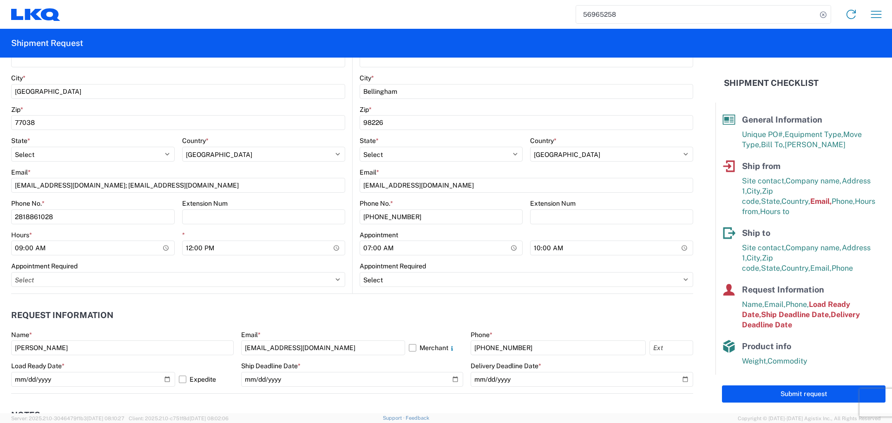
scroll to position [325, 0]
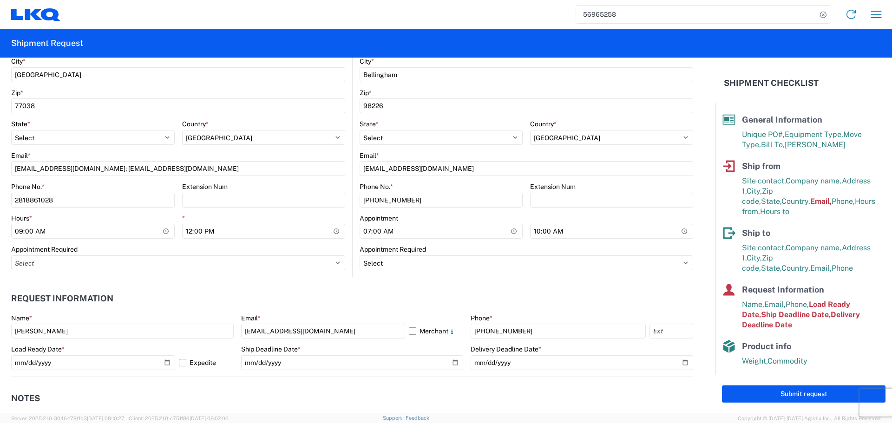
click at [342, 287] on agx-request-info "Request Information Name * Alfredo Canales Email * acgarcia@lkqcorp.com Merchan…" at bounding box center [352, 327] width 682 height 100
click at [164, 231] on input "09:00:00" at bounding box center [93, 231] width 164 height 15
type input "06:00"
click at [330, 230] on input "12:00:00" at bounding box center [264, 231] width 164 height 15
type input "10:00"
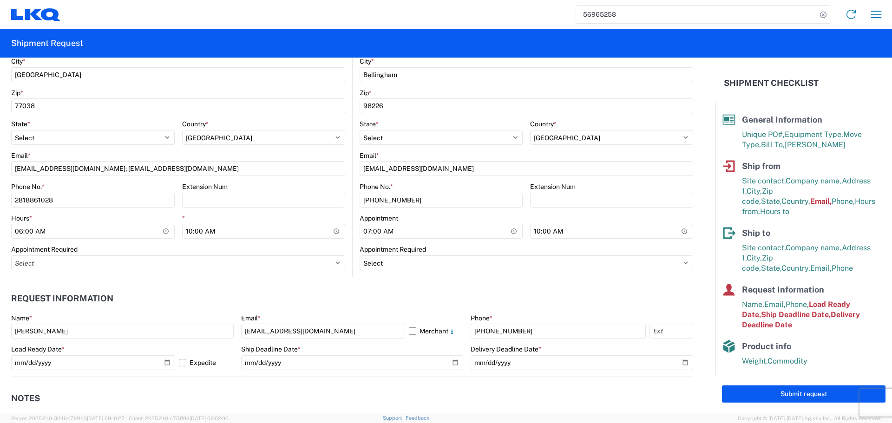
click at [308, 244] on agx-form-control-wrapper-v2 "* 10:00" at bounding box center [264, 230] width 164 height 32
click at [511, 232] on input "07:00:00" at bounding box center [441, 231] width 163 height 15
type input "08:00"
click at [675, 230] on input "10:00:00" at bounding box center [611, 231] width 163 height 15
type input "13:00"
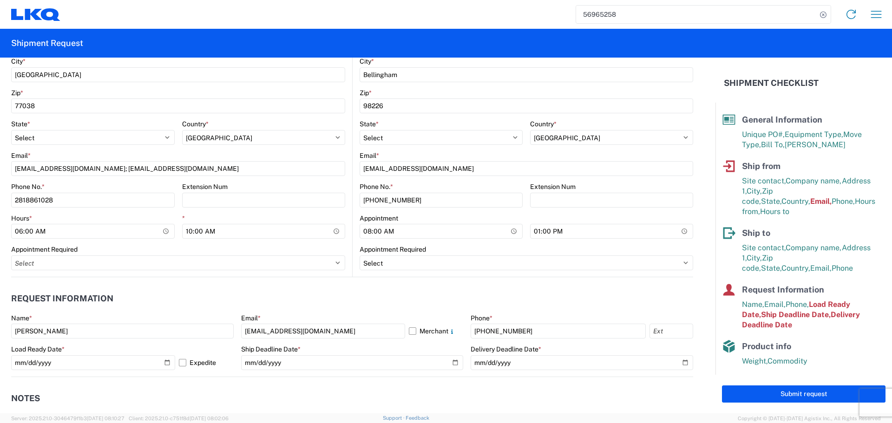
click at [385, 300] on header "Request Information" at bounding box center [352, 299] width 682 height 21
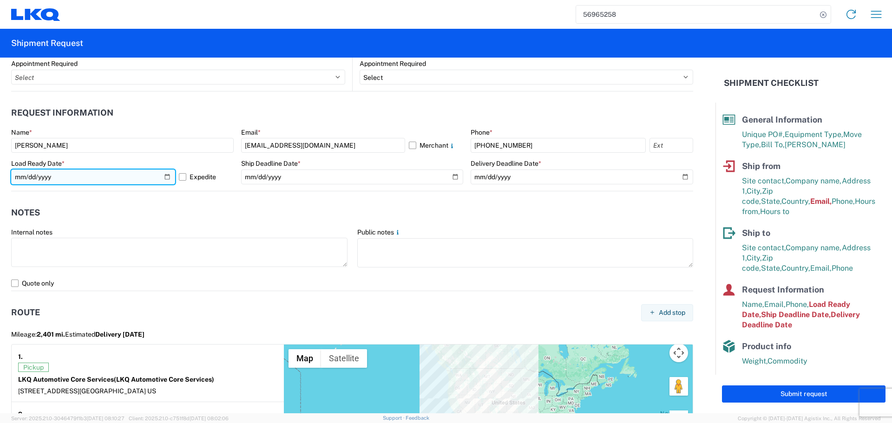
click at [168, 174] on input "2025-10-02" at bounding box center [93, 177] width 164 height 15
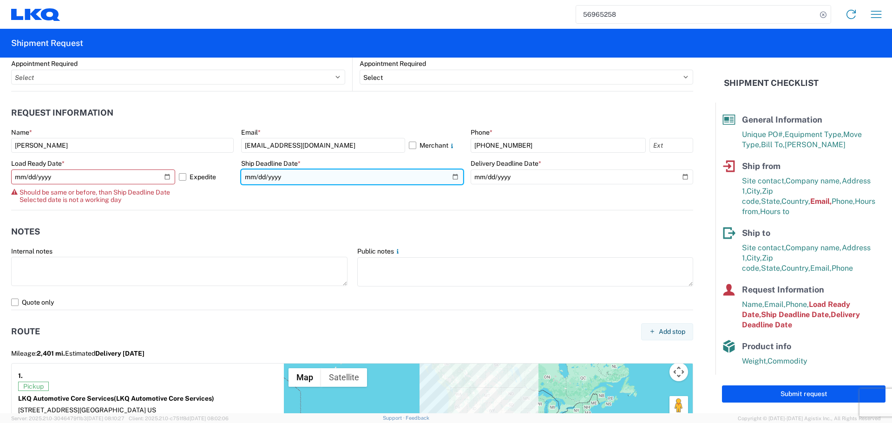
click at [454, 177] on input "2025-10-02" at bounding box center [352, 177] width 223 height 15
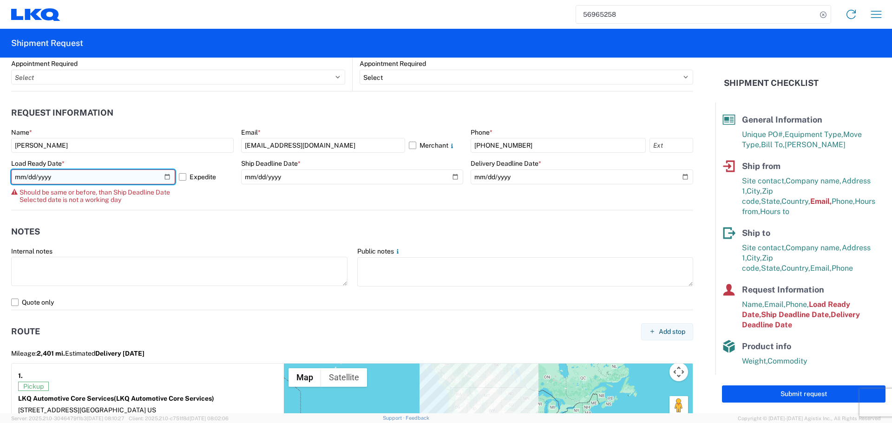
click at [172, 178] on input "2025-10-18" at bounding box center [93, 177] width 164 height 15
click at [165, 180] on input "2025-10-18" at bounding box center [93, 177] width 164 height 15
type input "2025-10-17"
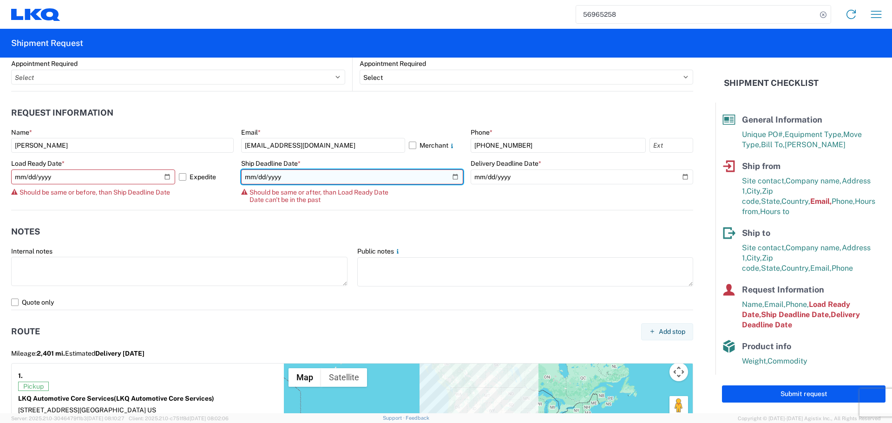
click at [449, 179] on input "2025-10-02" at bounding box center [352, 177] width 223 height 15
type input "2025-10-17"
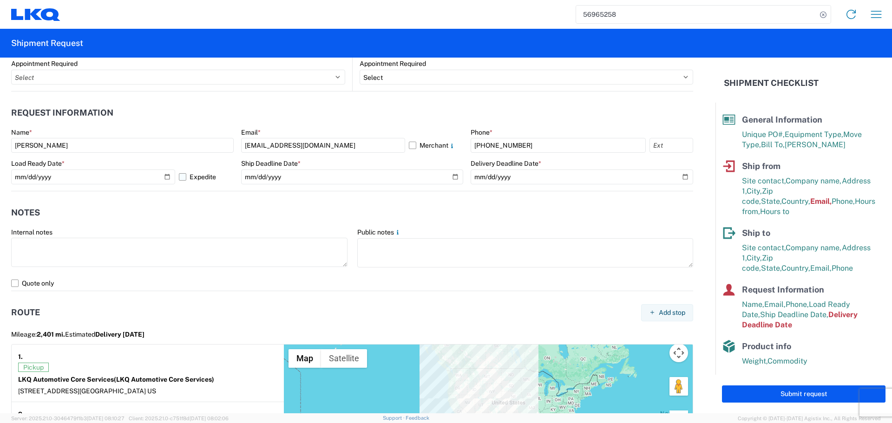
click at [180, 178] on label "Expedite" at bounding box center [206, 177] width 55 height 15
click at [0, 0] on input "Expedite" at bounding box center [0, 0] width 0 height 0
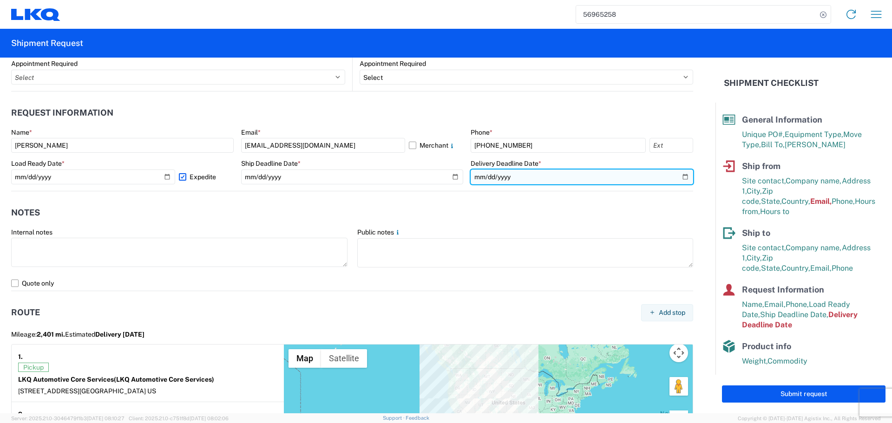
click at [678, 178] on input "2025-10-06" at bounding box center [582, 177] width 223 height 15
type input "2025-10-20"
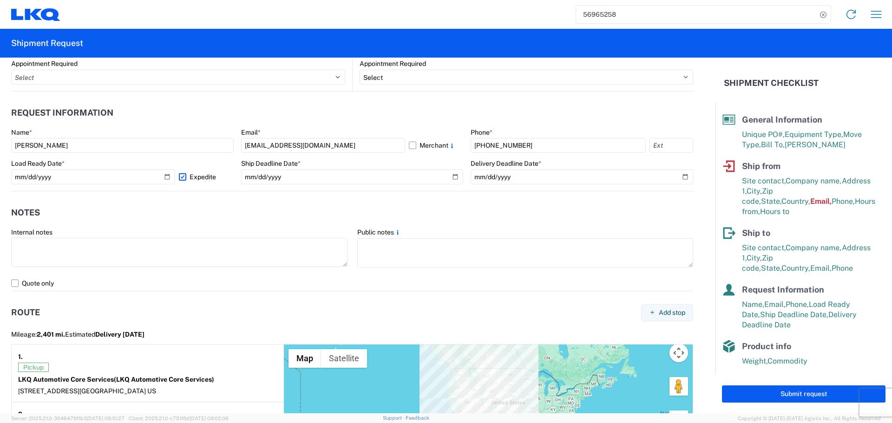
click at [295, 209] on header "Notes" at bounding box center [352, 213] width 682 height 21
click at [262, 222] on header "Notes" at bounding box center [352, 213] width 682 height 21
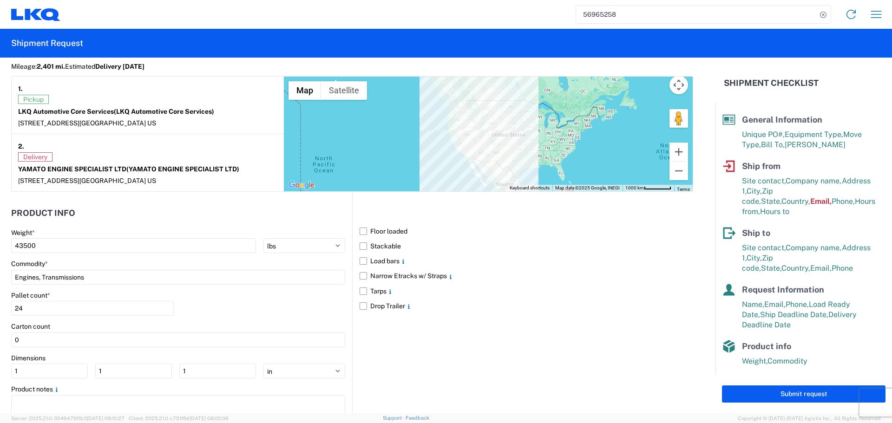
scroll to position [790, 0]
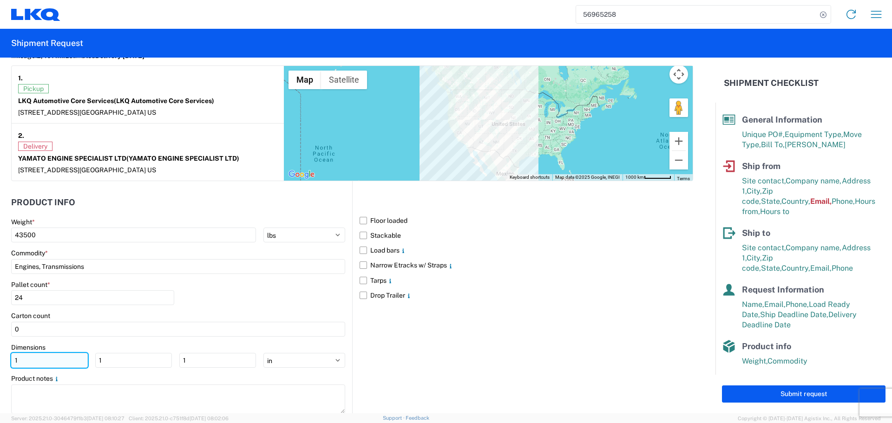
click at [59, 360] on input "1" at bounding box center [49, 360] width 77 height 15
type input "40"
click at [135, 363] on input "1" at bounding box center [133, 360] width 77 height 15
type input "40"
click at [213, 358] on input "1" at bounding box center [217, 360] width 77 height 15
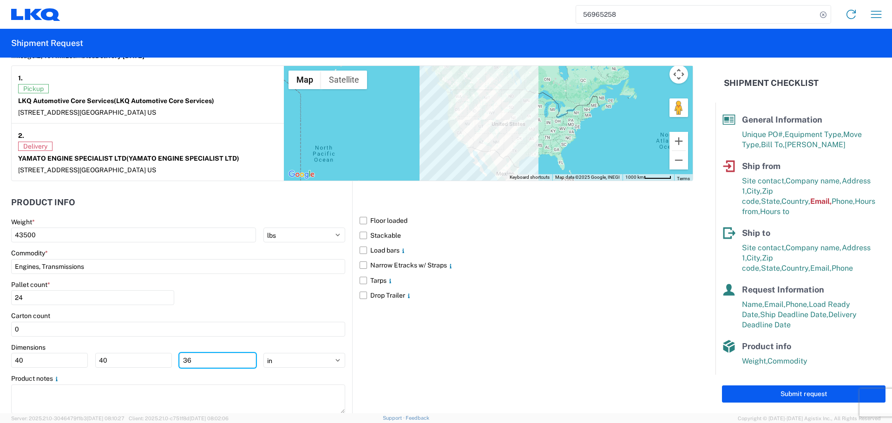
type input "36"
click at [212, 303] on div "Pallet count * 24" at bounding box center [178, 297] width 334 height 32
click at [360, 224] on label "Floor loaded" at bounding box center [527, 220] width 334 height 15
click at [0, 0] on input "Floor loaded" at bounding box center [0, 0] width 0 height 0
click at [360, 234] on label "Stackable" at bounding box center [527, 235] width 334 height 15
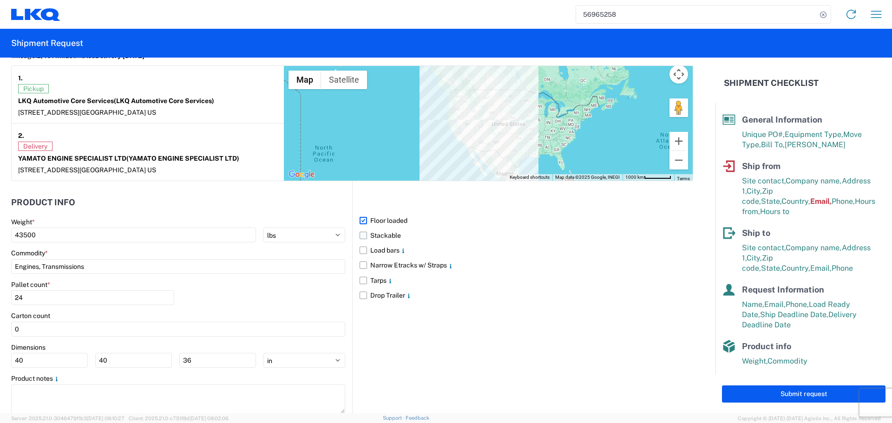
click at [0, 0] on input "Stackable" at bounding box center [0, 0] width 0 height 0
click at [238, 309] on div "Pallet count * 24" at bounding box center [178, 297] width 334 height 32
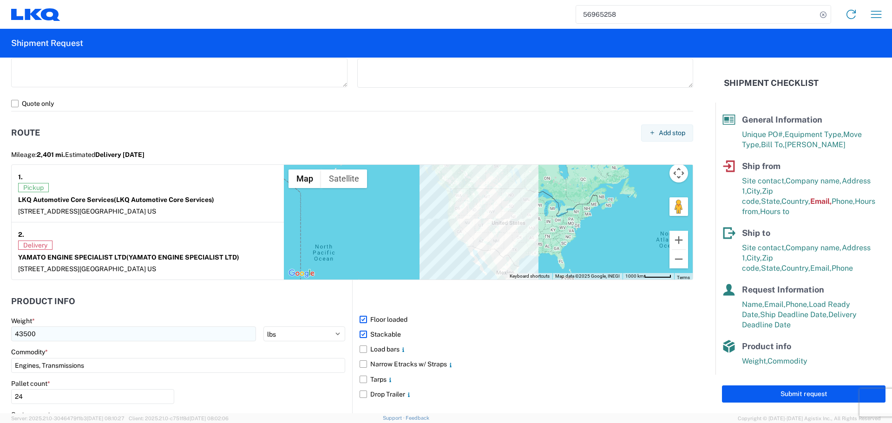
scroll to position [511, 0]
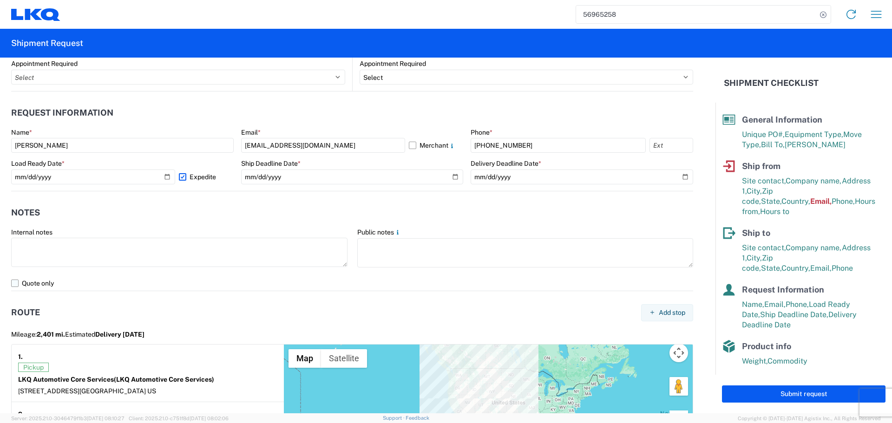
click at [22, 286] on label "Quote only" at bounding box center [352, 283] width 682 height 15
click at [0, 0] on input "Quote only" at bounding box center [0, 0] width 0 height 0
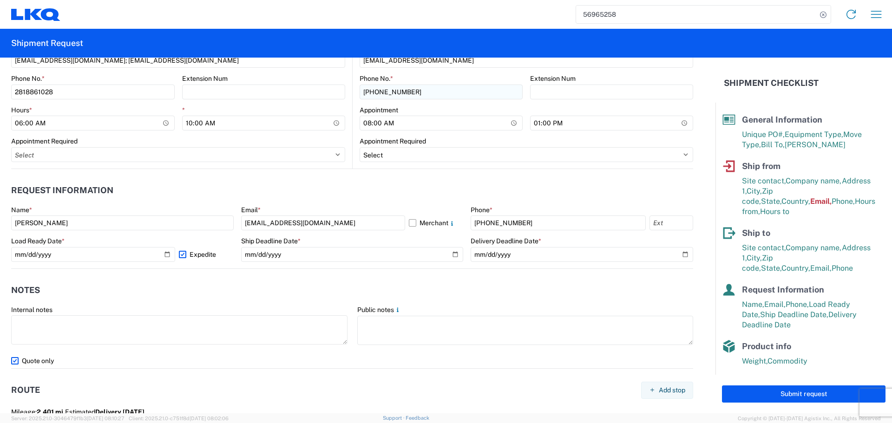
scroll to position [279, 0]
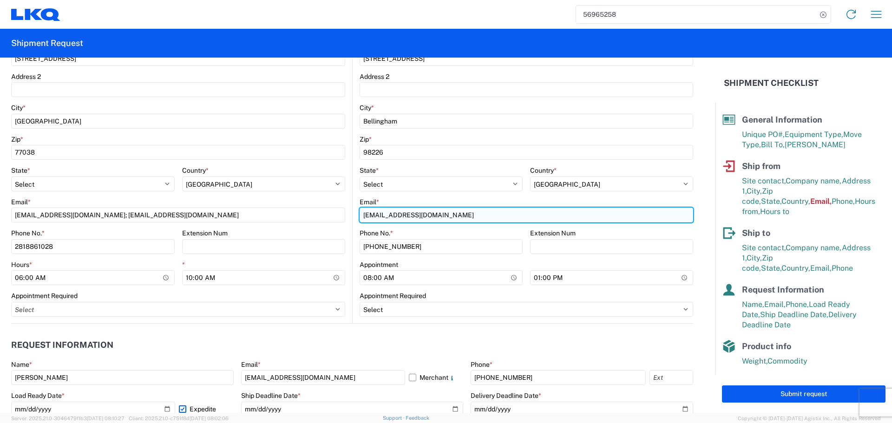
click at [380, 213] on input "jjguillory@lkqcorp.com" at bounding box center [527, 215] width 334 height 15
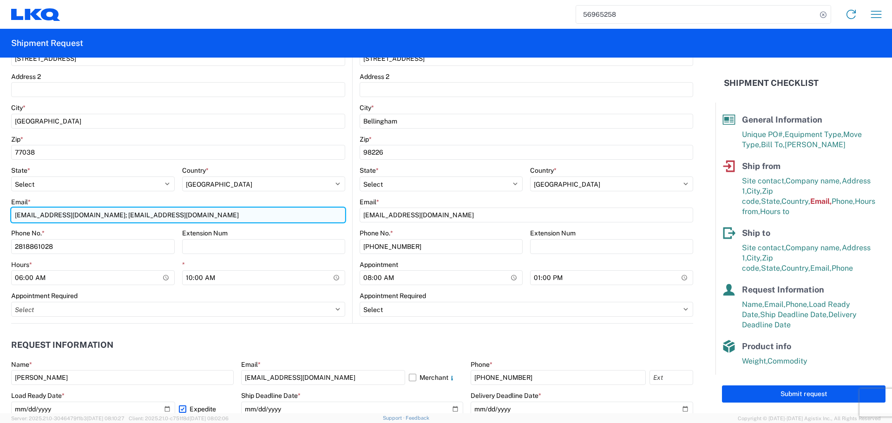
click at [118, 214] on input "acgarcia@lkqcorp.com; oxdavila@lkqcorp.com" at bounding box center [178, 215] width 334 height 15
type input "oxdavila@lkqcorp.com"
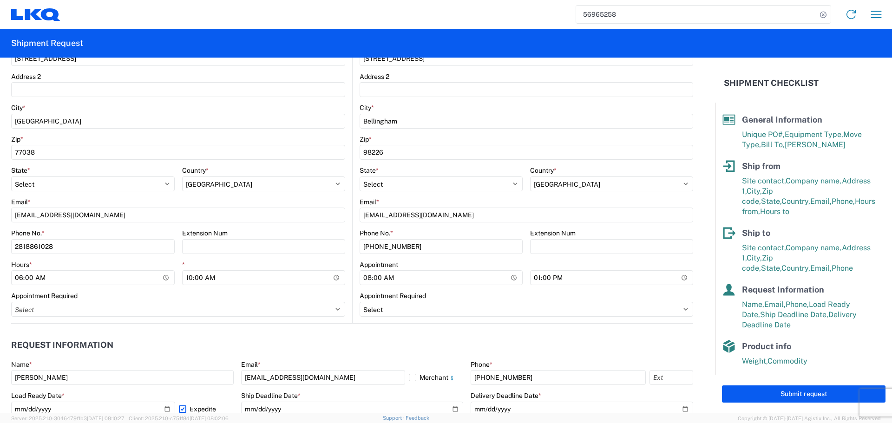
click at [257, 295] on div "Appointment Required" at bounding box center [178, 296] width 334 height 8
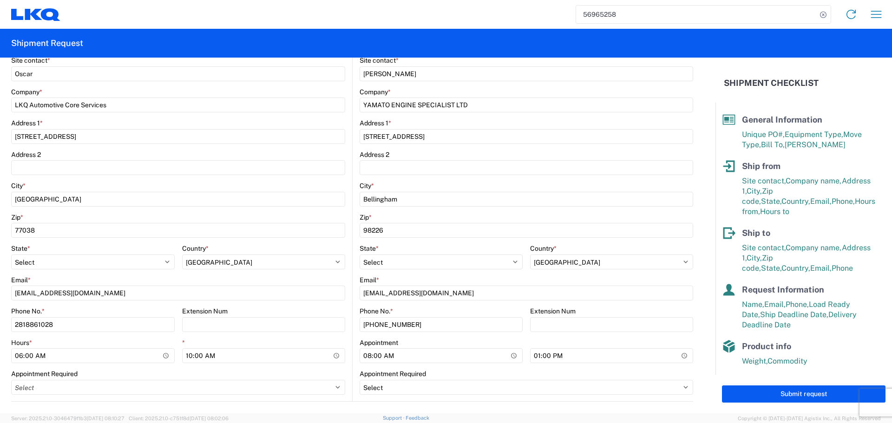
scroll to position [325, 0]
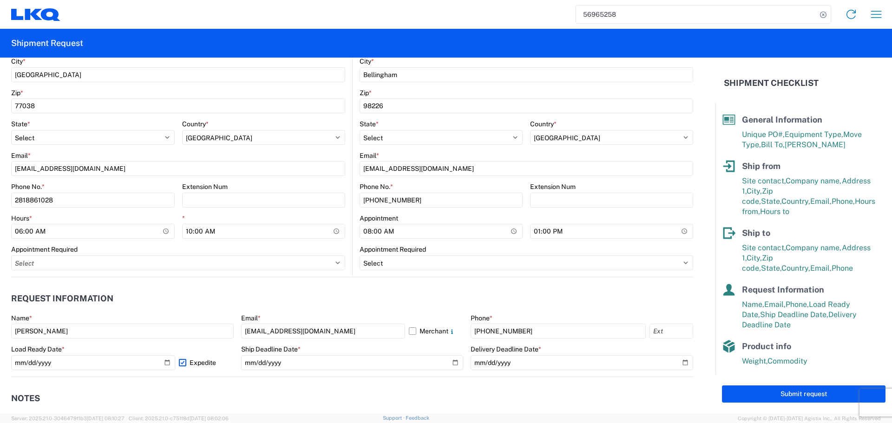
click at [791, 384] on div "Submit request" at bounding box center [804, 394] width 177 height 39
click at [799, 396] on button "Submit request" at bounding box center [804, 394] width 164 height 17
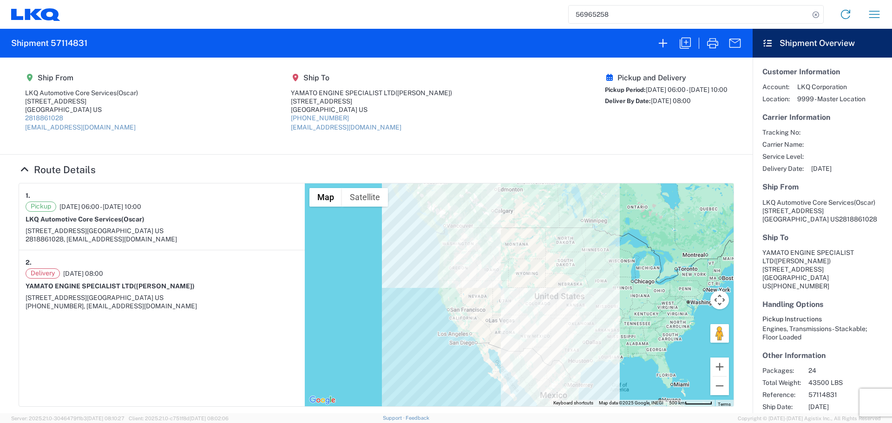
drag, startPoint x: 709, startPoint y: 46, endPoint x: 684, endPoint y: 74, distance: 38.2
click at [684, 74] on div "Shipment 57114831 Ship From LKQ Automotive Core Services (Oscar) 1714 West Mout…" at bounding box center [376, 221] width 753 height 385
click at [713, 47] on icon "button" at bounding box center [712, 43] width 15 height 15
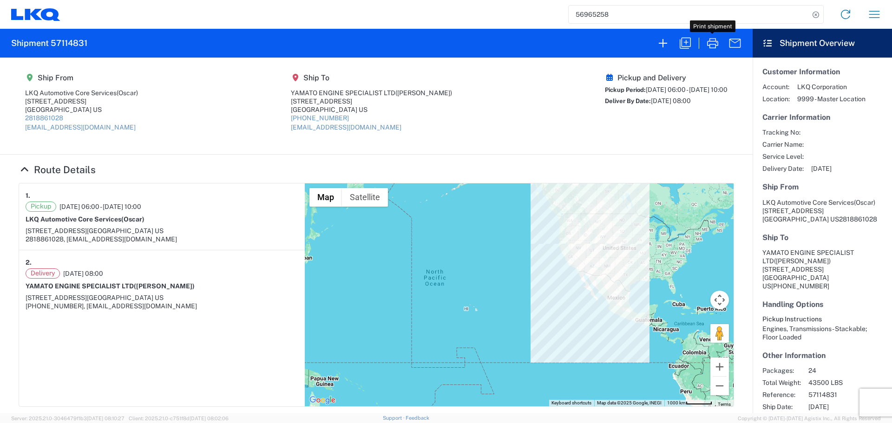
click at [594, 14] on input "56965258" at bounding box center [689, 15] width 241 height 18
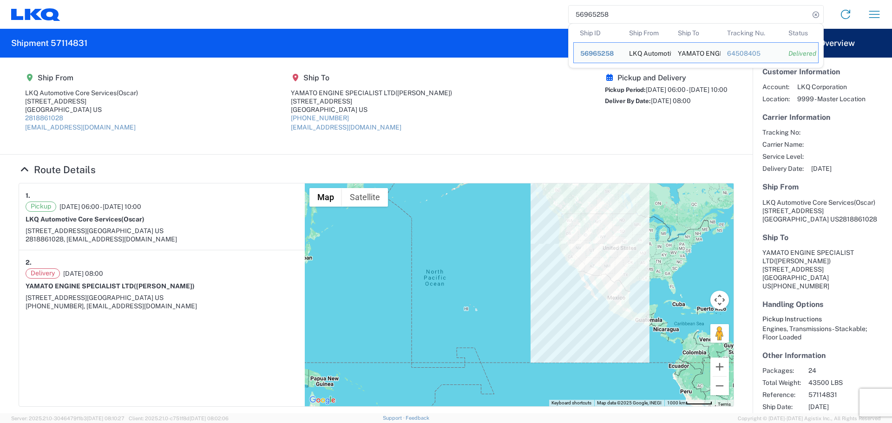
click at [594, 14] on input "56965258" at bounding box center [689, 15] width 241 height 18
paste input "7114831"
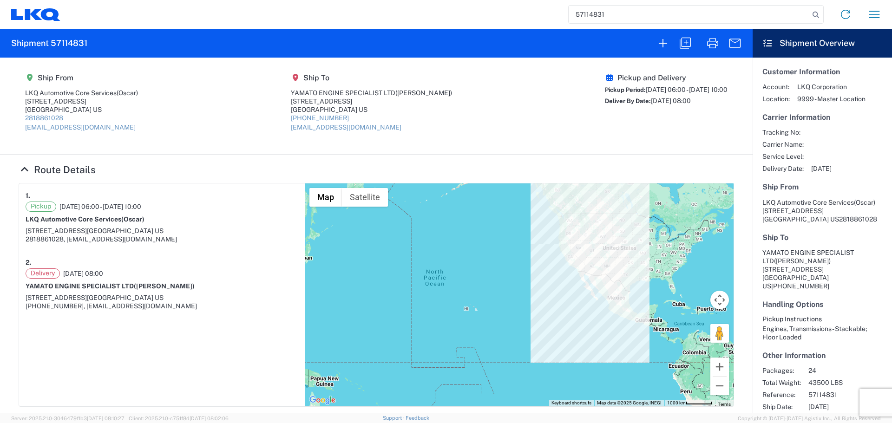
type input "57114831"
click at [622, 12] on input "57114831" at bounding box center [689, 15] width 241 height 18
click at [719, 43] on icon "button" at bounding box center [712, 43] width 15 height 15
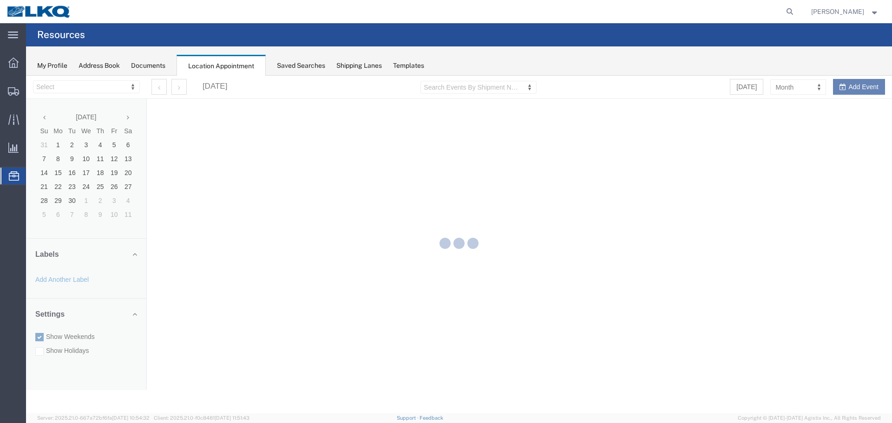
select select "27634"
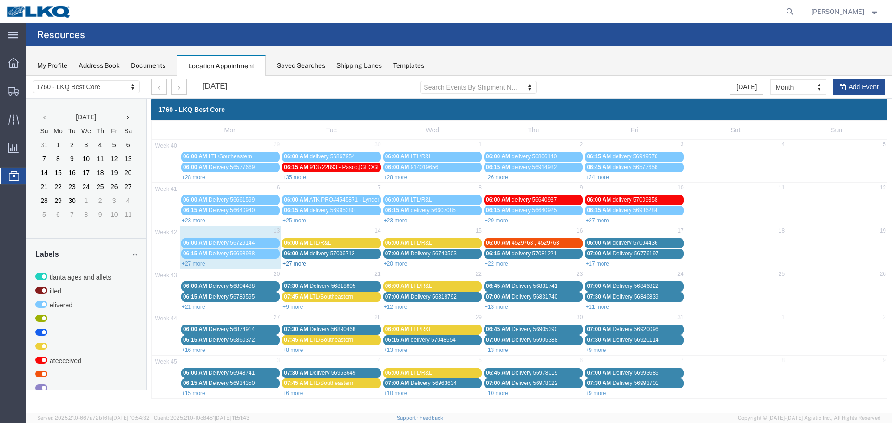
click at [291, 263] on link "+27 more" at bounding box center [295, 264] width 24 height 7
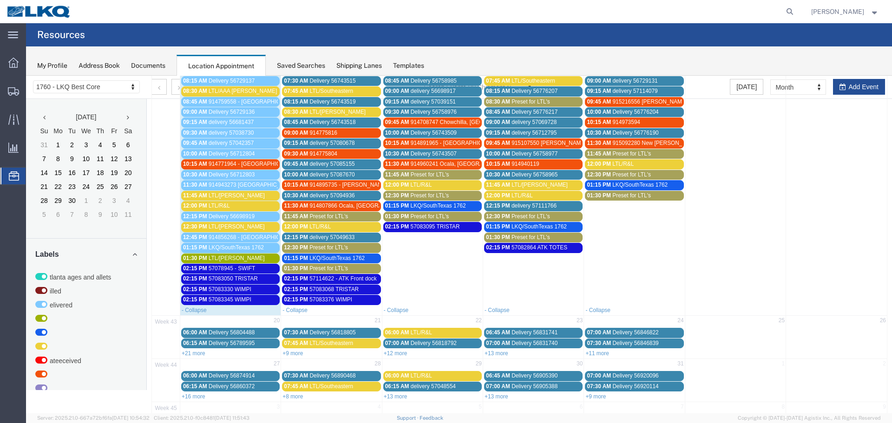
scroll to position [277, 0]
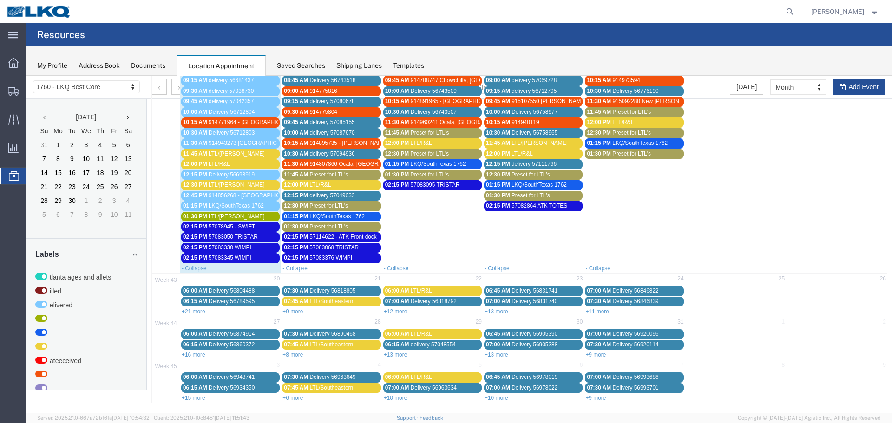
click at [867, 87] on td at bounding box center [836, 111] width 101 height 303
select select "1"
select select
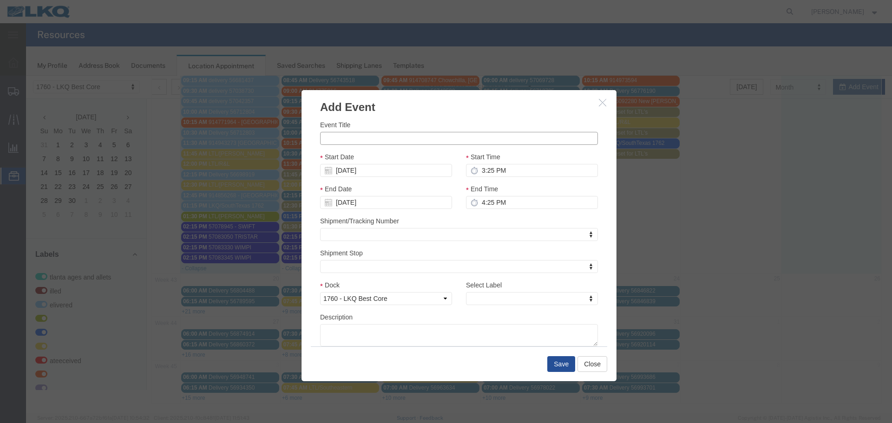
click at [392, 135] on input "Event Title" at bounding box center [459, 138] width 278 height 13
type input "57114764 GPS"
click at [355, 167] on input "[DATE]" at bounding box center [386, 170] width 132 height 13
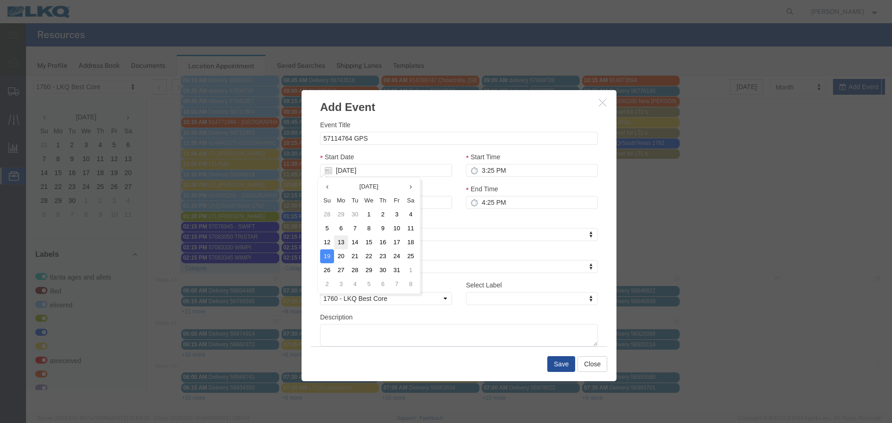
click at [339, 241] on td "13" at bounding box center [341, 243] width 14 height 14
type input "[DATE]"
click at [500, 166] on input "3:25 PM" at bounding box center [532, 170] width 132 height 13
type input "2:25 PM"
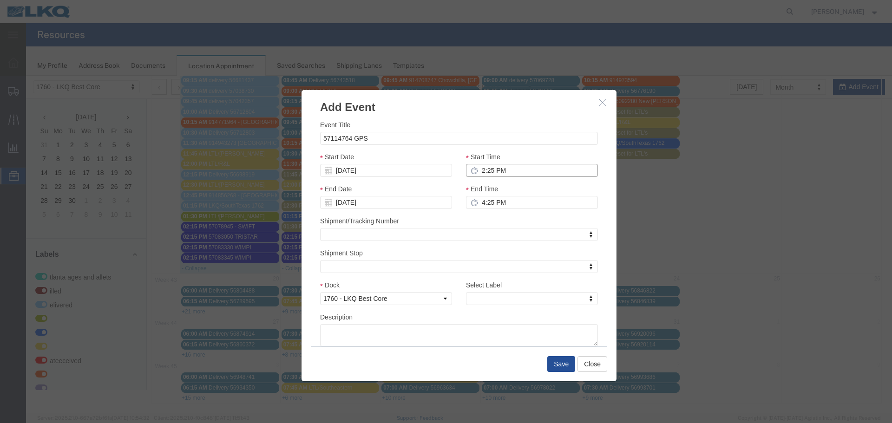
type input "3:25 PM"
type input "2:15 PM"
type input "3:15 PM"
type input "2:15 PM"
click at [503, 209] on input "3:15 PM" at bounding box center [532, 202] width 132 height 13
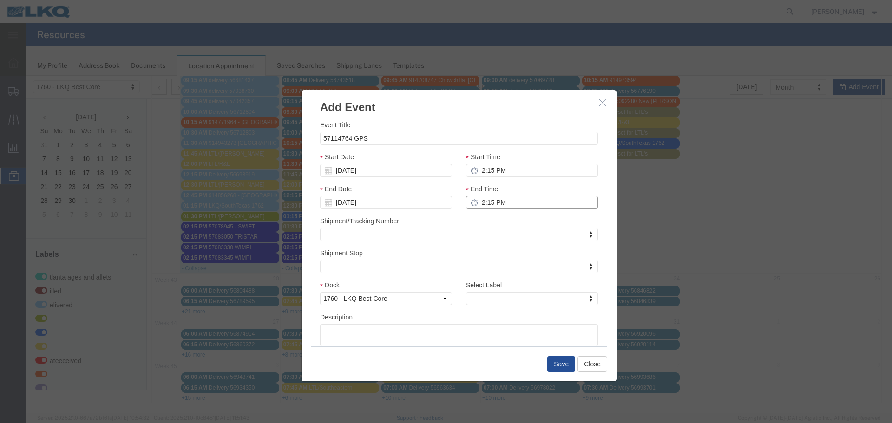
type input "2:15 PM"
click at [506, 216] on div "End Time 2:15 PM" at bounding box center [532, 200] width 146 height 32
click at [503, 306] on div "Select Label Select Label Select Label Atlanta Cages and Pallets Billed Deliver…" at bounding box center [532, 296] width 146 height 32
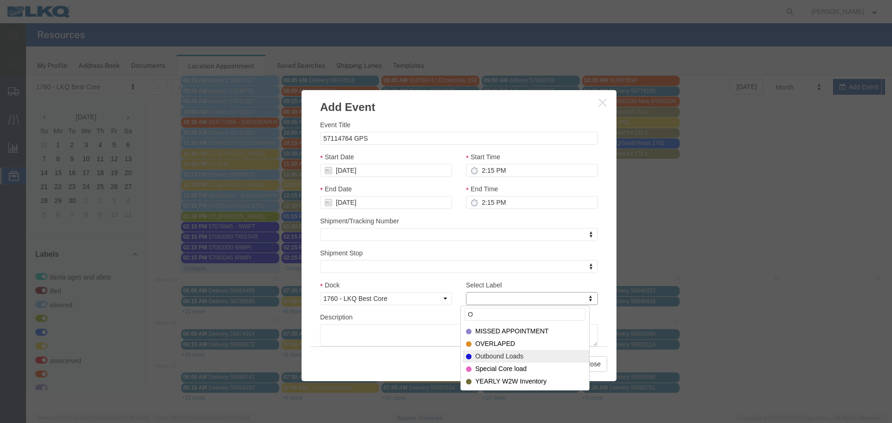
type input "O"
select select "80"
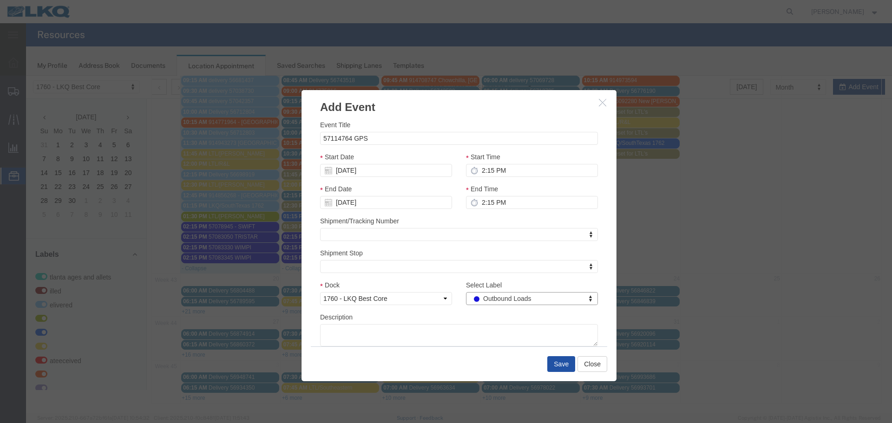
click at [559, 367] on button "Save" at bounding box center [561, 364] width 28 height 16
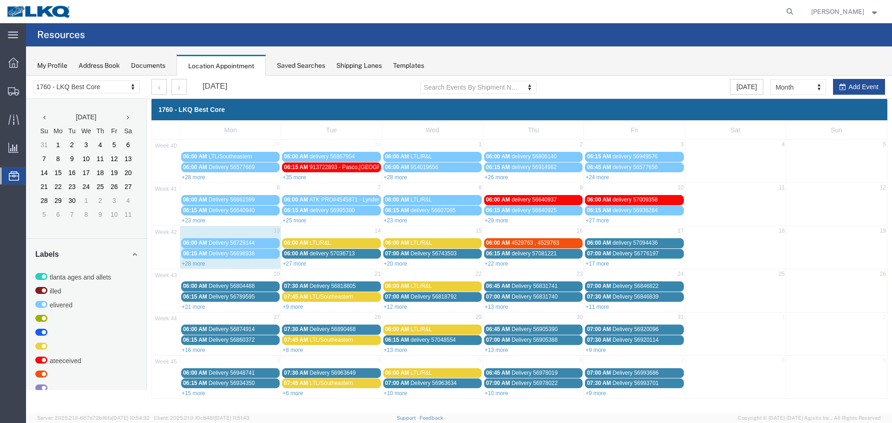
scroll to position [0, 0]
click at [299, 266] on link "+27 more" at bounding box center [295, 264] width 24 height 7
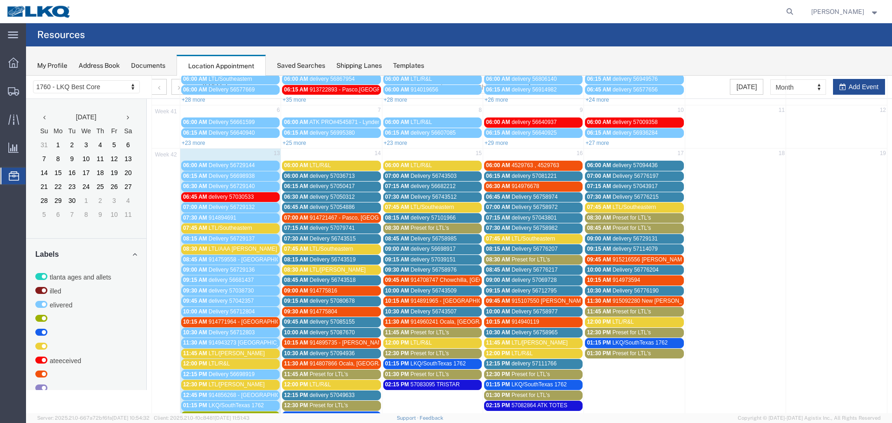
scroll to position [186, 0]
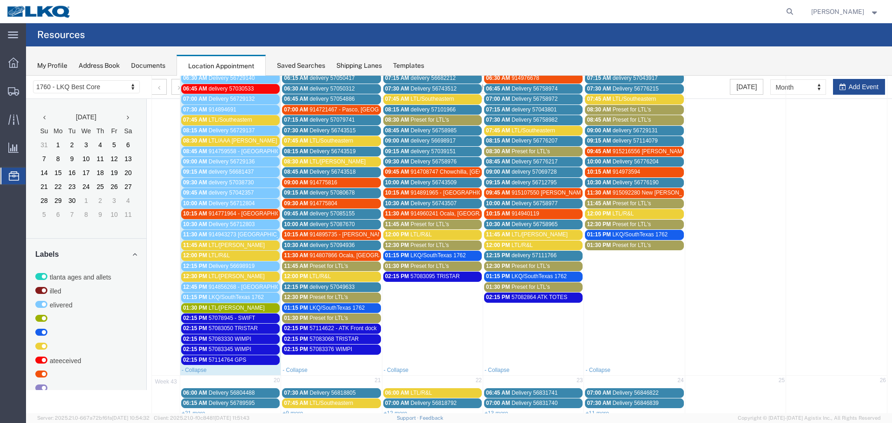
click at [251, 358] on div "02:15 PM 57114764 GPS" at bounding box center [230, 360] width 95 height 7
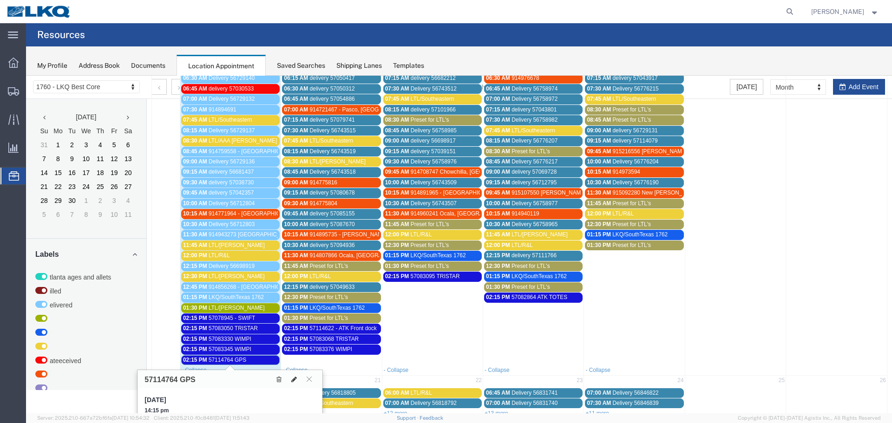
click at [295, 379] on icon at bounding box center [294, 379] width 6 height 7
select select "1"
select select "80"
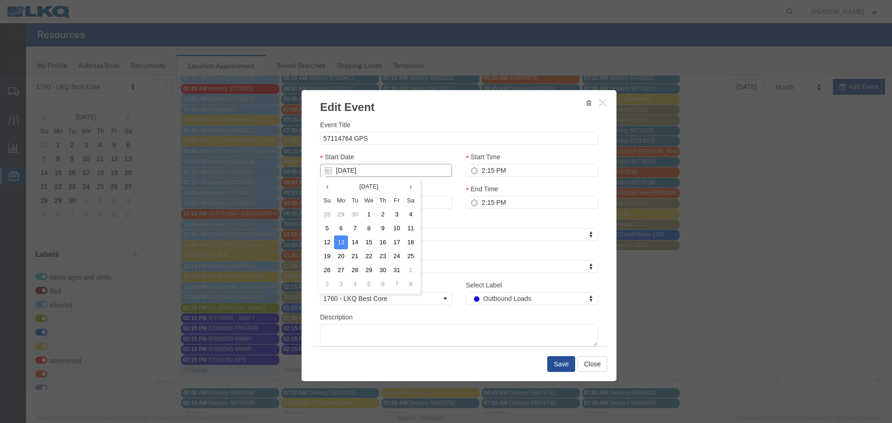
click at [362, 173] on input "[DATE]" at bounding box center [386, 170] width 132 height 13
click at [352, 241] on td "14" at bounding box center [355, 243] width 14 height 14
type input "[DATE]"
click at [560, 374] on div "Save Close" at bounding box center [459, 364] width 296 height 35
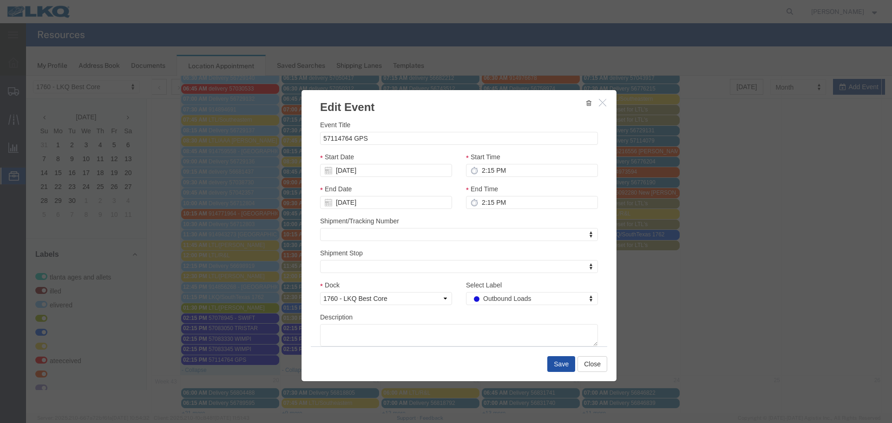
click at [549, 365] on button "Save" at bounding box center [561, 364] width 28 height 16
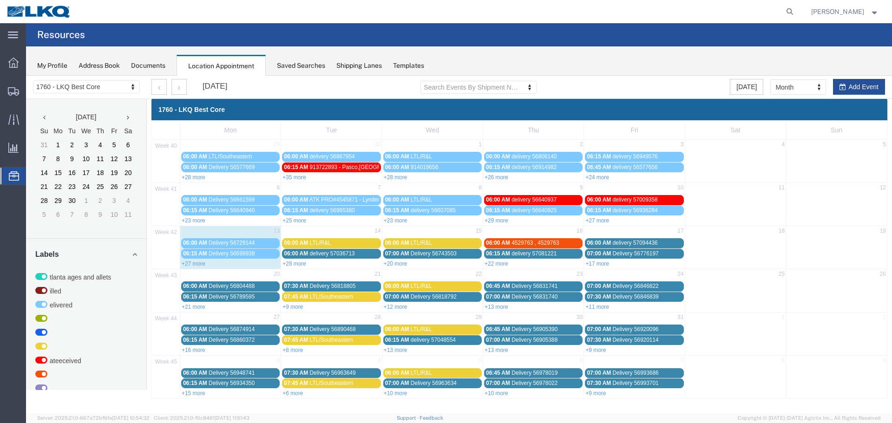
scroll to position [0, 0]
drag, startPoint x: 846, startPoint y: 87, endPoint x: 843, endPoint y: 110, distance: 22.5
click at [846, 87] on icon "button" at bounding box center [843, 87] width 7 height 7
select select
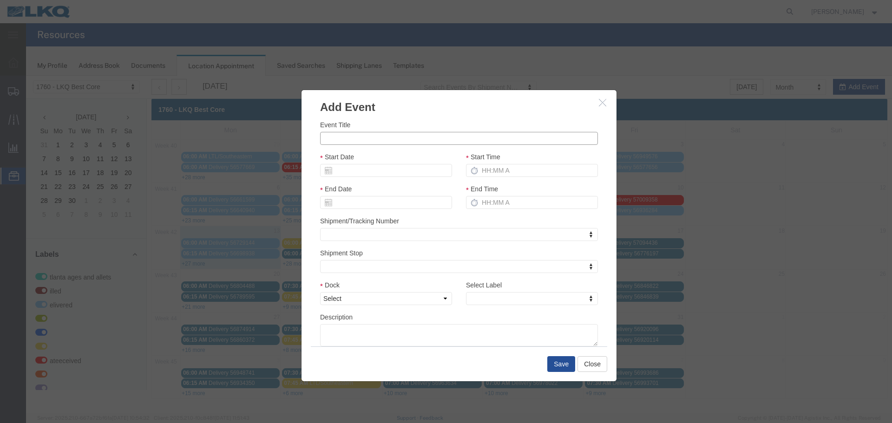
click at [379, 138] on input "Event Title" at bounding box center [459, 138] width 278 height 13
type input "57114740 GPS"
click at [405, 111] on h3 "Add Event" at bounding box center [459, 102] width 315 height 25
click at [389, 167] on input "Start Date" at bounding box center [386, 170] width 132 height 13
drag, startPoint x: 356, startPoint y: 245, endPoint x: 346, endPoint y: 242, distance: 10.4
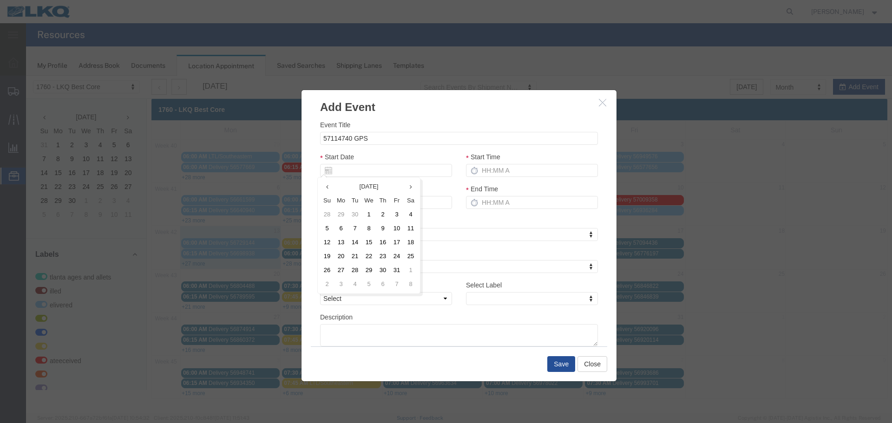
click at [356, 245] on td "14" at bounding box center [355, 243] width 14 height 14
type input "[DATE]"
click at [508, 171] on input "Start Time" at bounding box center [532, 170] width 132 height 13
type input "2:00 AM"
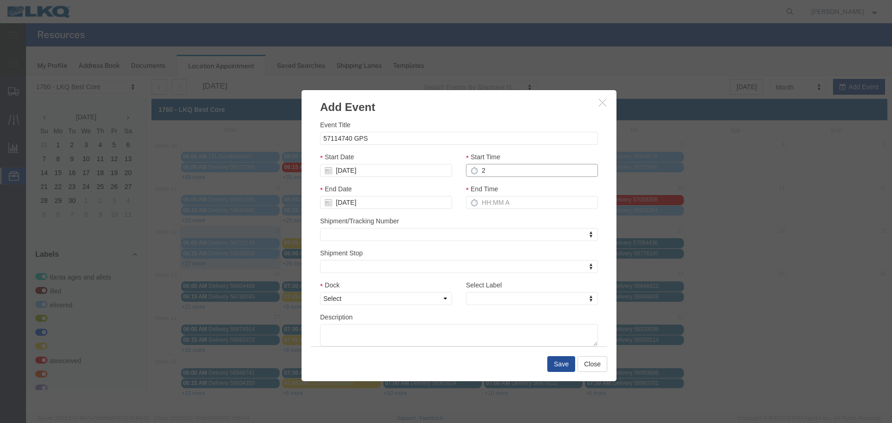
type input "3:00 AM"
type input "2:15 AM"
type input "3:15 AM"
type input "2:15 PM"
click at [487, 202] on input "3:15 PM" at bounding box center [532, 202] width 132 height 13
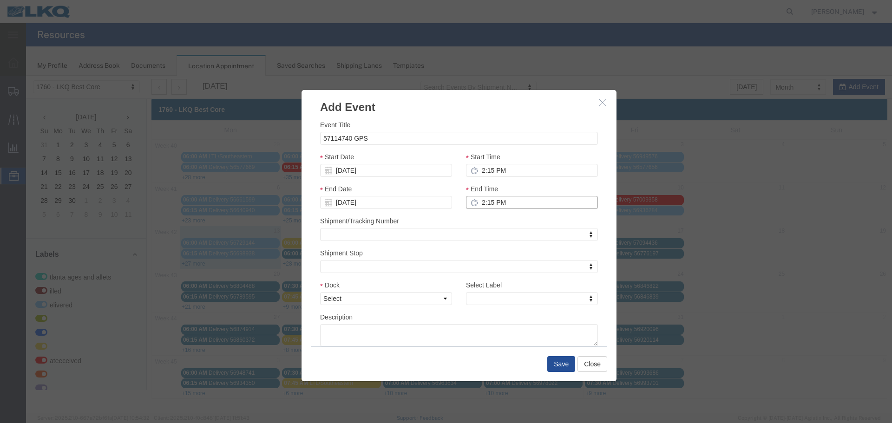
type input "2:15 PM"
click at [528, 219] on div "Shipment/Tracking Number Shipment/Tracking Number Shipment/Tracking Number" at bounding box center [459, 228] width 278 height 25
click at [555, 368] on button "Save" at bounding box center [561, 364] width 28 height 16
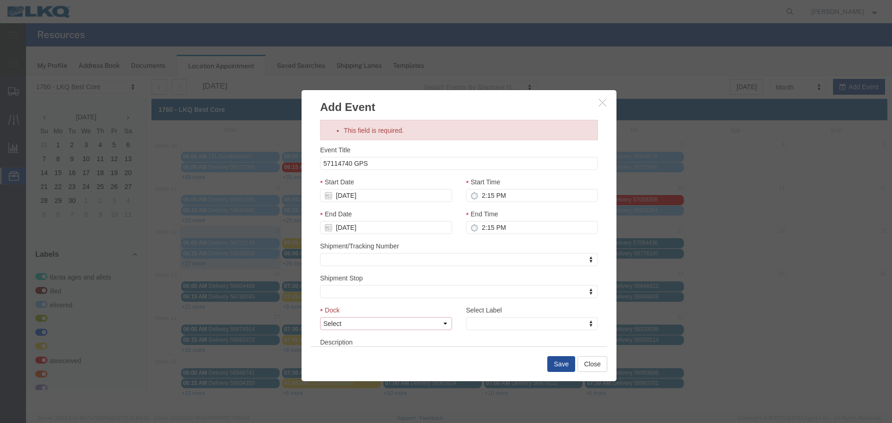
click at [440, 317] on select "Select 1760 - LKQ Best Core 1760 - Outbound Loads" at bounding box center [386, 323] width 132 height 13
select select "1"
click at [320, 317] on select "Select 1760 - LKQ Best Core 1760 - Outbound Loads" at bounding box center [386, 323] width 132 height 13
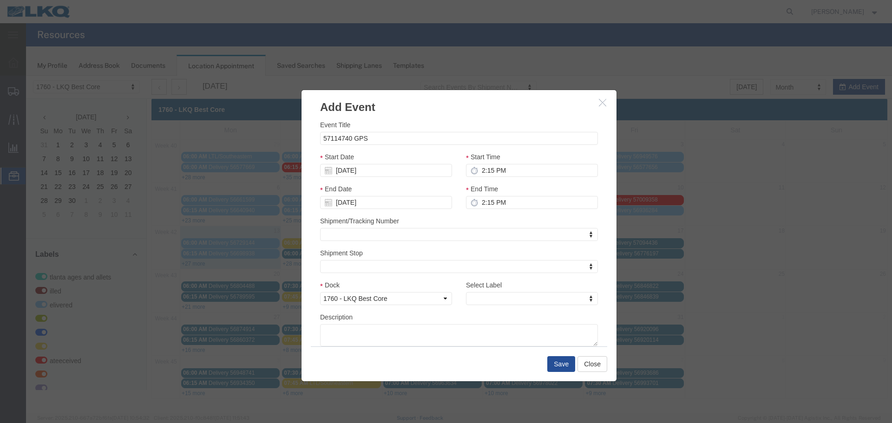
click at [546, 292] on div "Select Label Select Label Select Label Atlanta Cages and Pallets Billed Deliver…" at bounding box center [532, 292] width 132 height 25
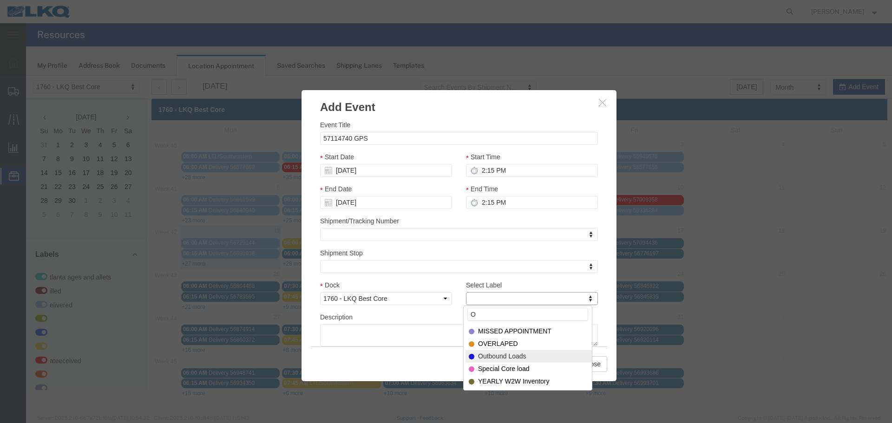
type input "O"
select select "80"
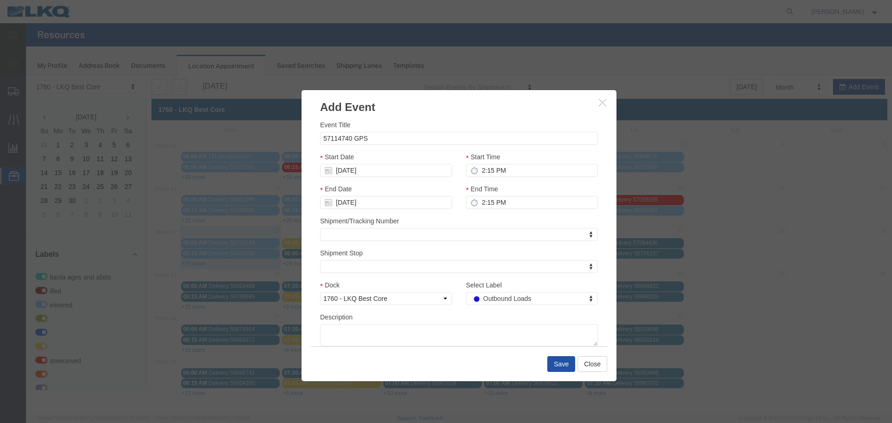
click at [561, 370] on button "Save" at bounding box center [561, 364] width 28 height 16
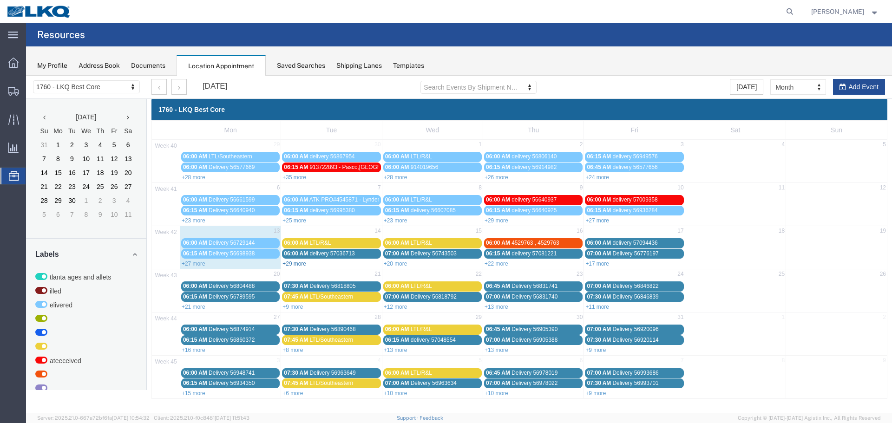
click at [297, 266] on link "+29 more" at bounding box center [295, 264] width 24 height 7
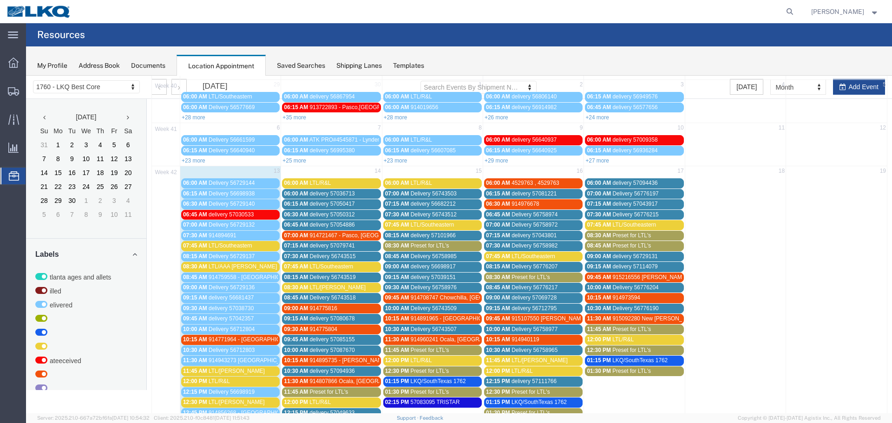
scroll to position [46, 0]
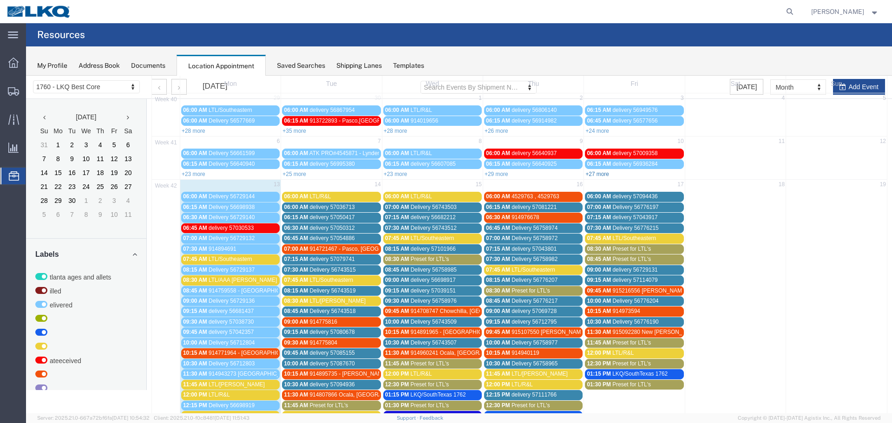
click at [597, 174] on link "+27 more" at bounding box center [597, 174] width 24 height 7
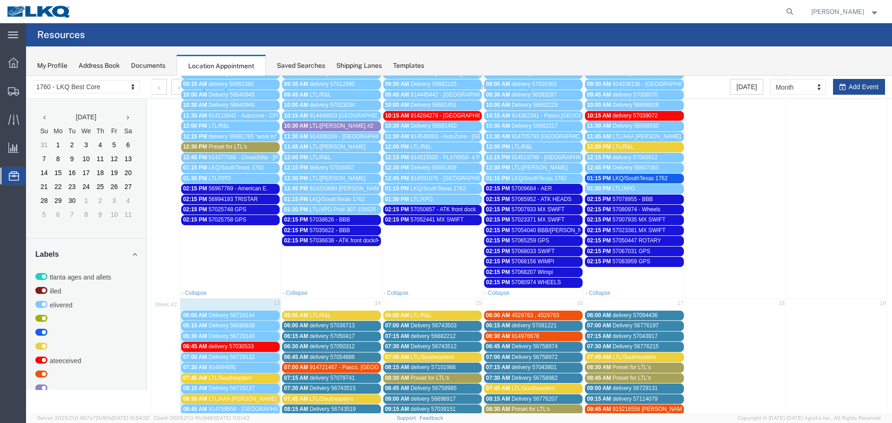
scroll to position [232, 0]
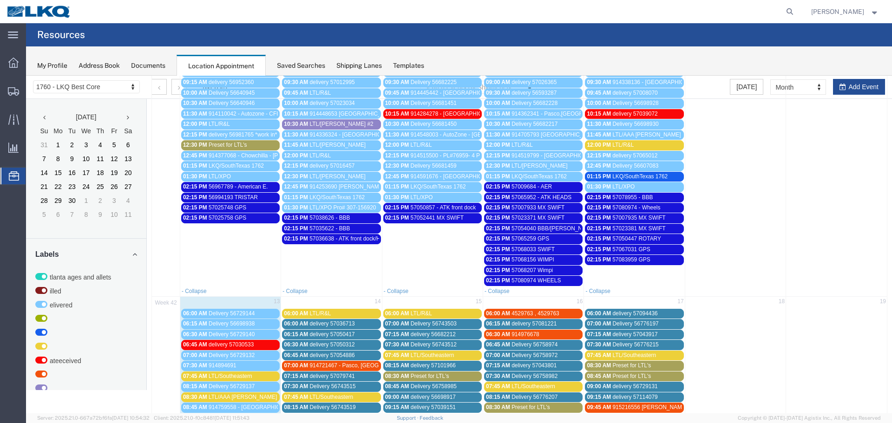
click at [632, 258] on span "57083959 GPS" at bounding box center [631, 259] width 38 height 7
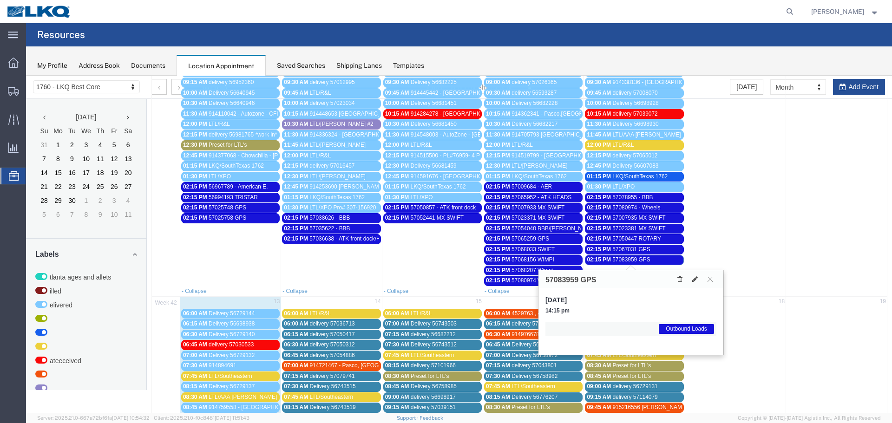
click at [687, 279] on div at bounding box center [695, 279] width 43 height 10
click at [697, 276] on button at bounding box center [695, 280] width 13 height 10
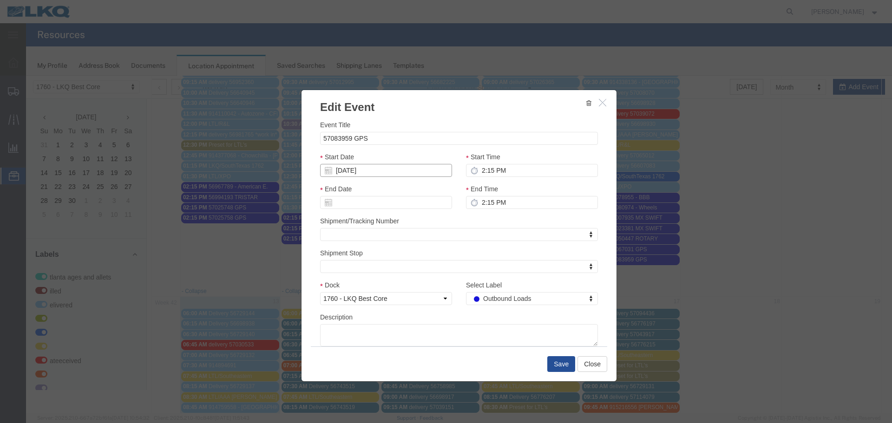
click at [374, 172] on input "[DATE]" at bounding box center [386, 170] width 132 height 13
click at [337, 243] on td "13" at bounding box center [341, 243] width 14 height 14
type input "[DATE]"
click at [559, 363] on button "Save" at bounding box center [561, 364] width 28 height 16
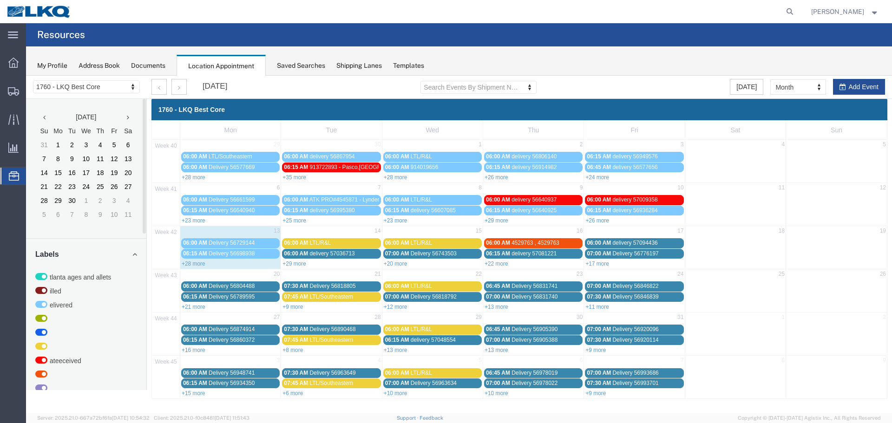
scroll to position [0, 0]
click at [604, 223] on link "+26 more" at bounding box center [597, 220] width 24 height 7
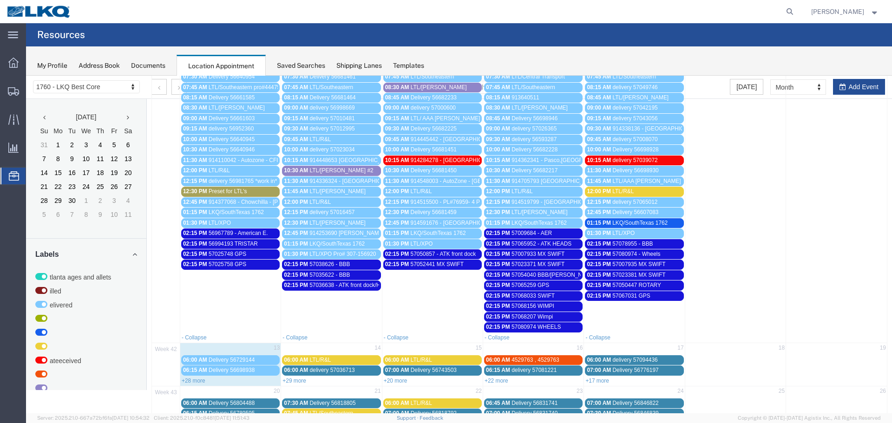
scroll to position [298, 0]
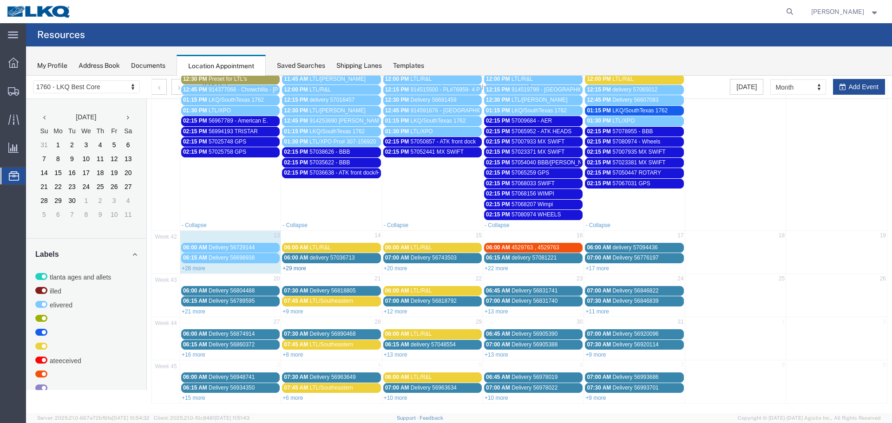
click at [297, 266] on link "+29 more" at bounding box center [295, 268] width 24 height 7
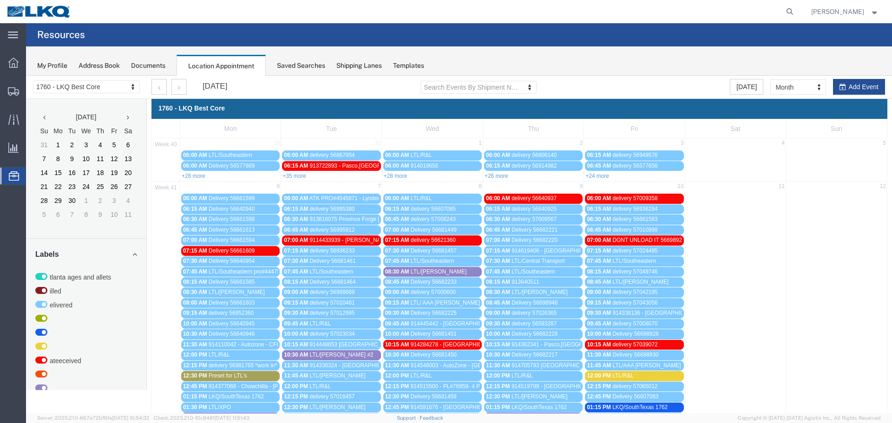
scroll to position [0, 0]
